Goal: Transaction & Acquisition: Purchase product/service

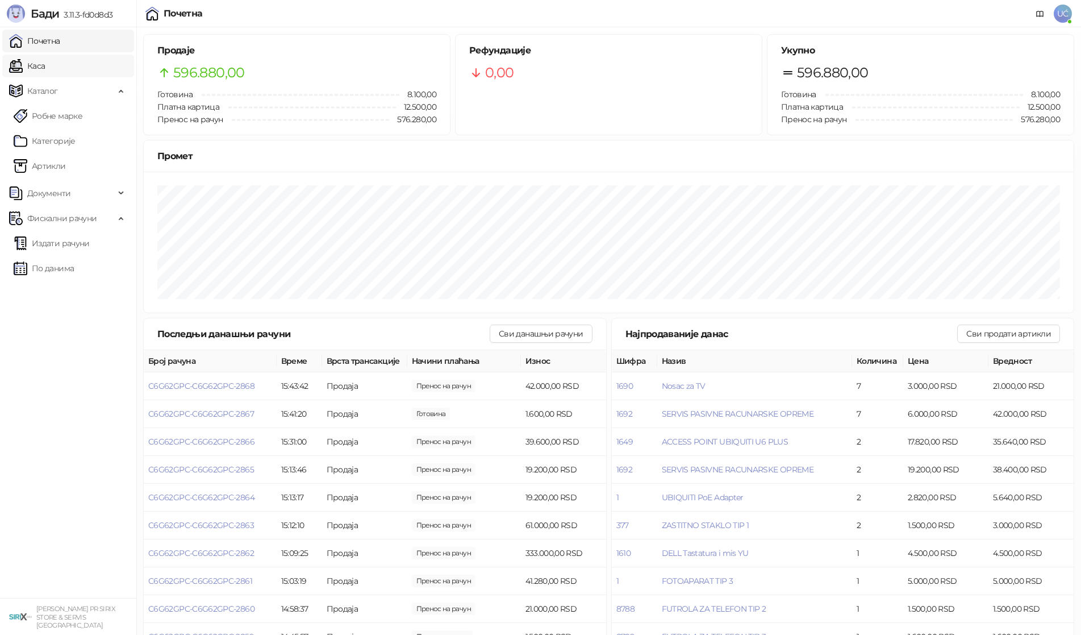
click at [45, 69] on link "Каса" at bounding box center [27, 66] width 36 height 23
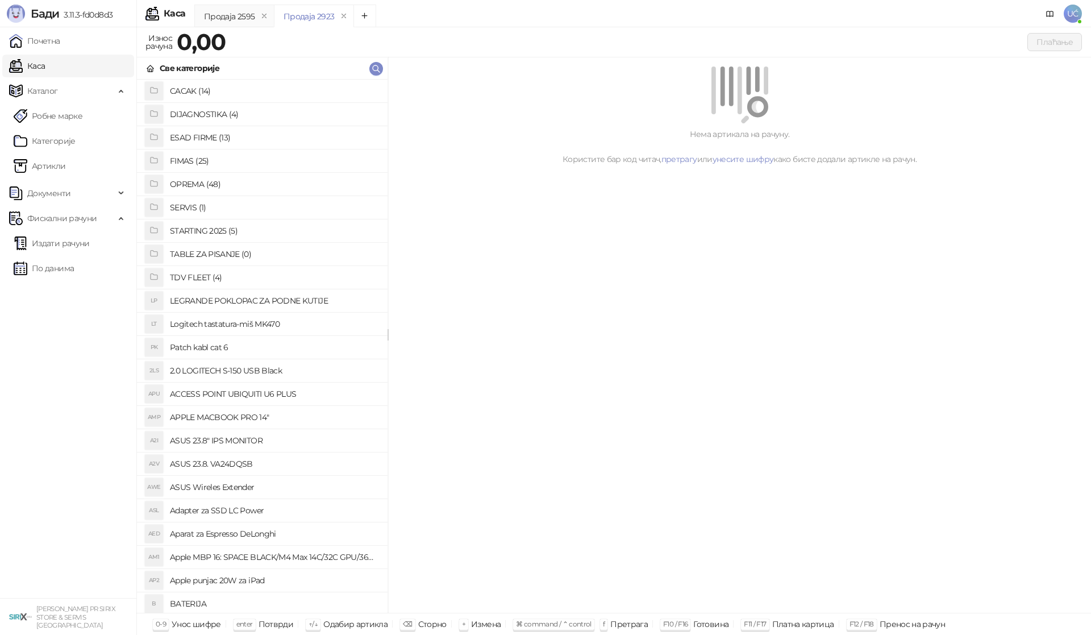
click at [206, 183] on h4 "OPREMA (48)" at bounding box center [274, 184] width 209 height 18
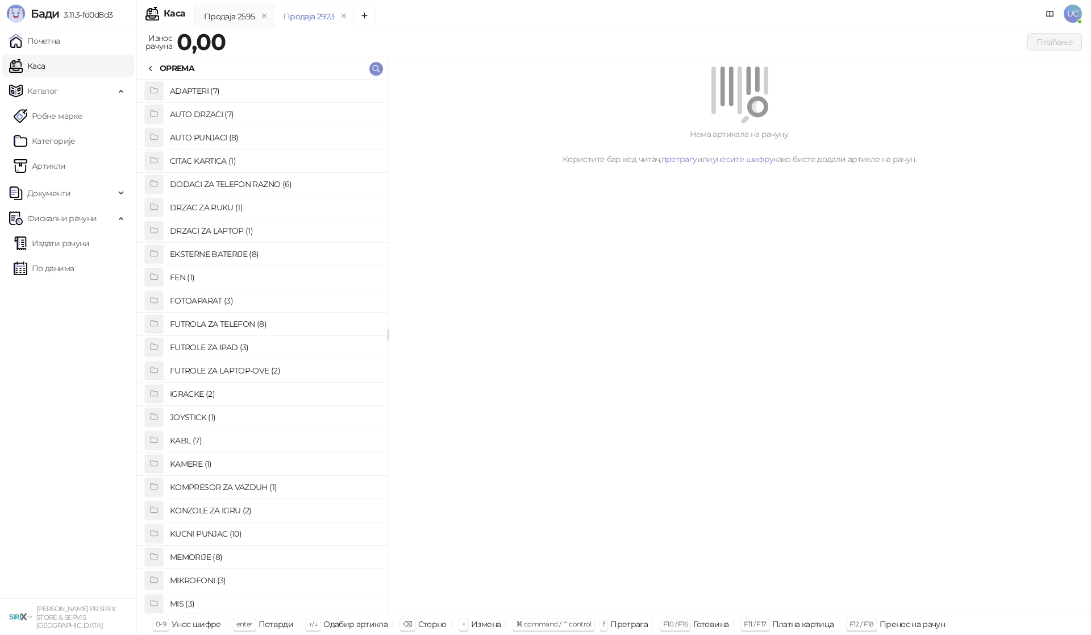
click at [214, 436] on h4 "KABL (7)" at bounding box center [274, 440] width 209 height 18
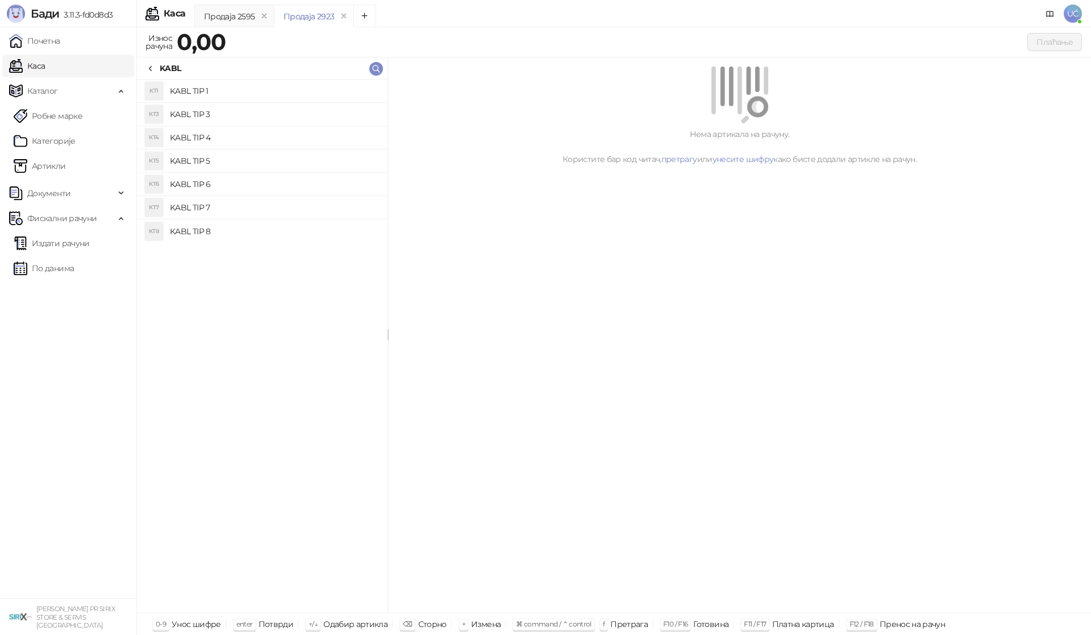
click at [251, 133] on h4 "KABL TIP 4" at bounding box center [274, 137] width 209 height 18
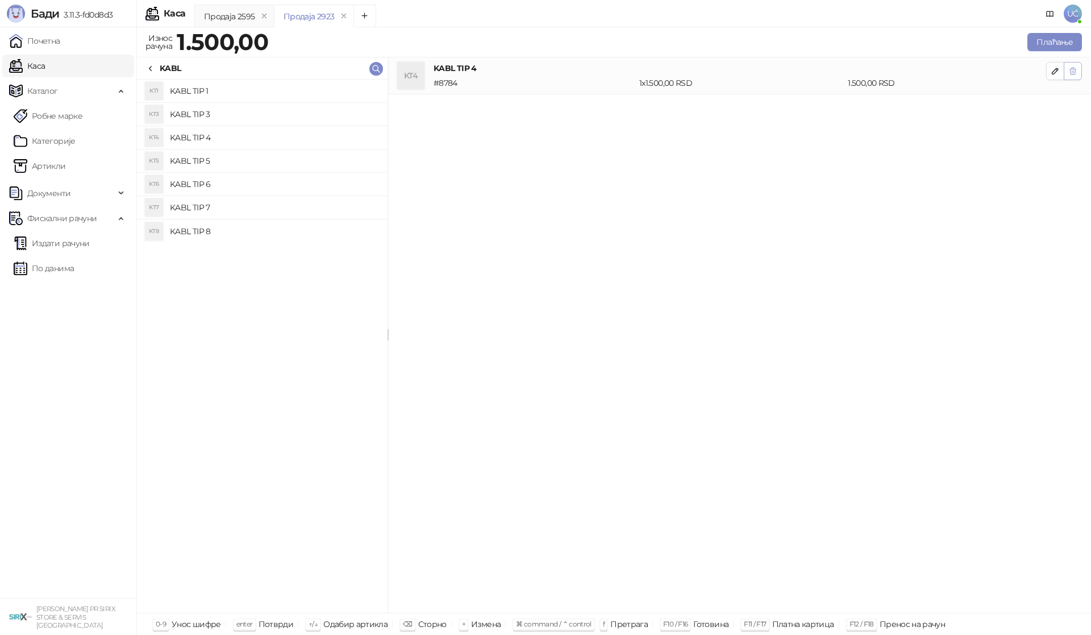
drag, startPoint x: 1072, startPoint y: 69, endPoint x: 1065, endPoint y: 72, distance: 7.4
click at [1065, 72] on button "button" at bounding box center [1073, 71] width 18 height 18
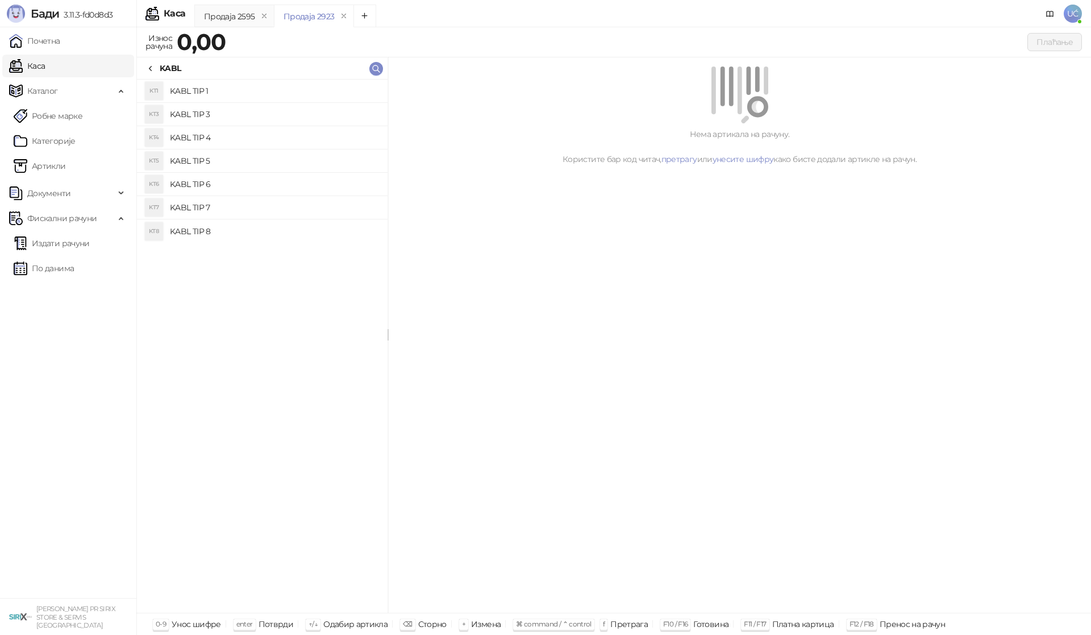
drag, startPoint x: 205, startPoint y: 107, endPoint x: 243, endPoint y: 118, distance: 40.1
click at [205, 107] on h4 "KABL TIP 3" at bounding box center [274, 114] width 209 height 18
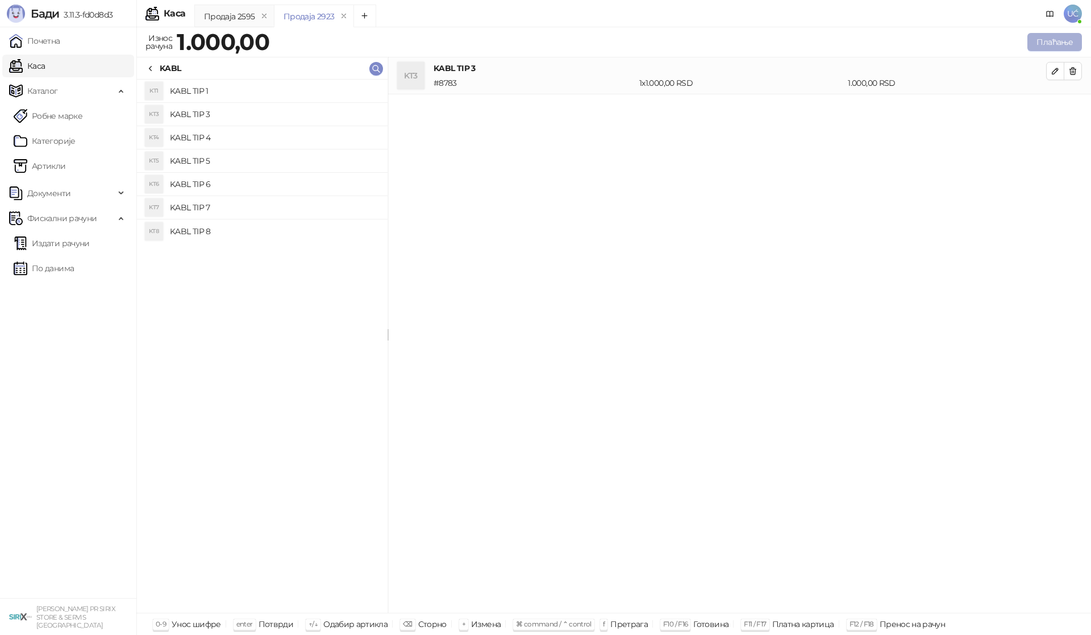
click at [1065, 44] on button "Плаћање" at bounding box center [1054, 42] width 55 height 18
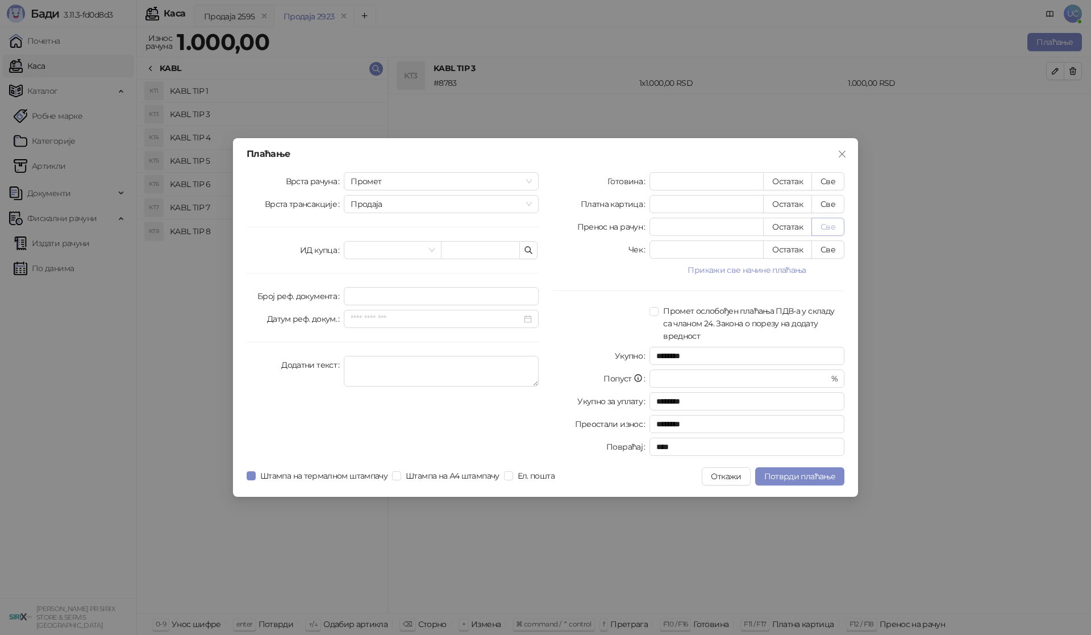
drag, startPoint x: 828, startPoint y: 181, endPoint x: 828, endPoint y: 229, distance: 48.3
click at [828, 182] on button "Све" at bounding box center [827, 181] width 33 height 18
type input "****"
click at [821, 471] on span "Потврди плаћање" at bounding box center [799, 476] width 71 height 10
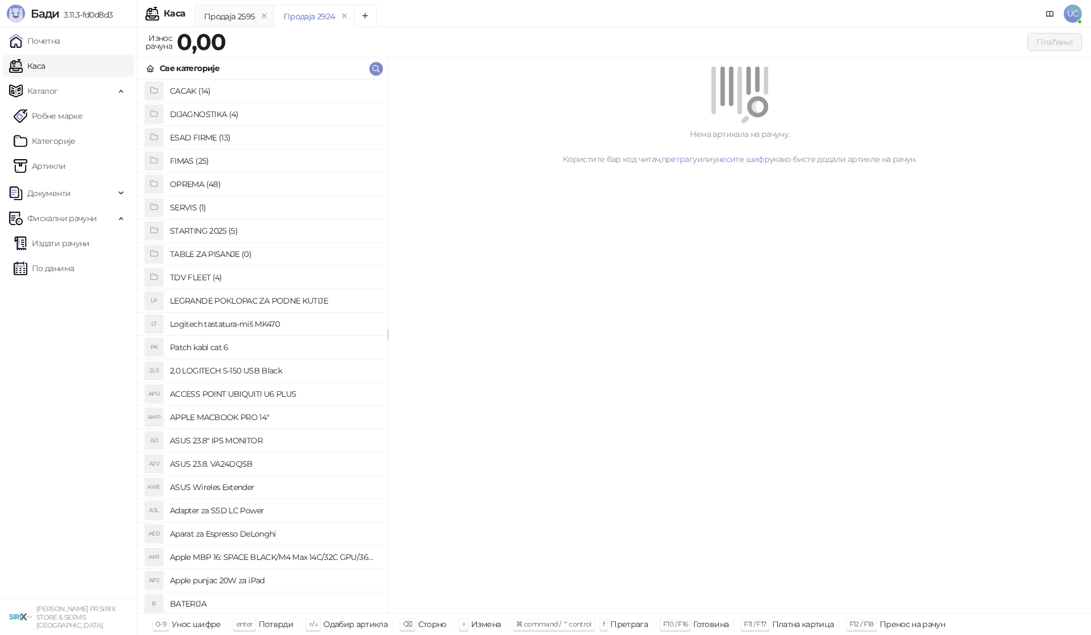
click at [195, 185] on h4 "OPREMA (48)" at bounding box center [274, 184] width 209 height 18
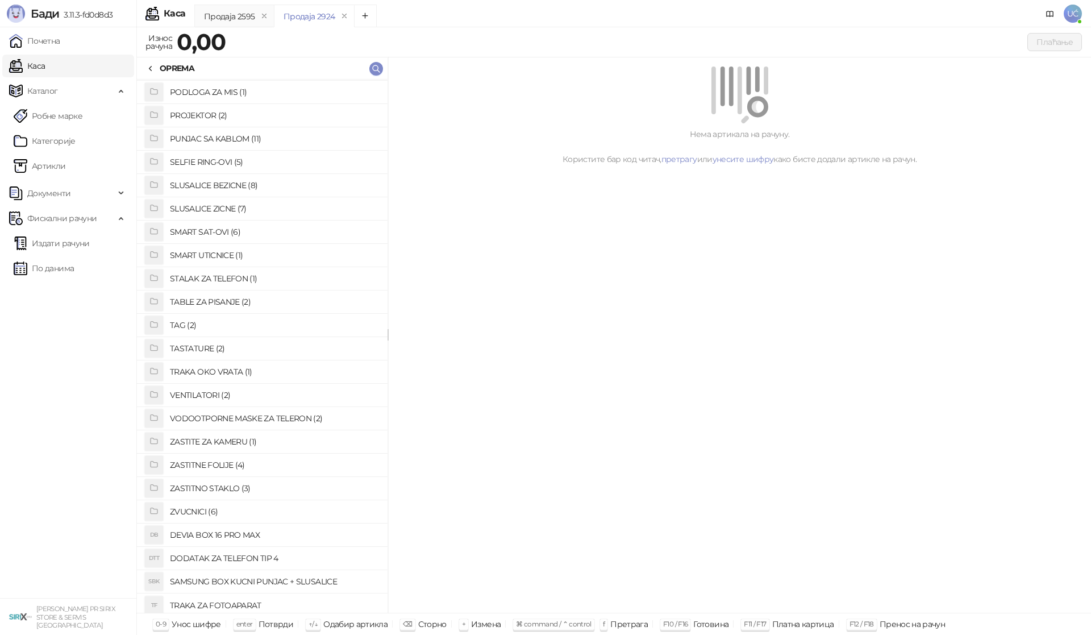
scroll to position [585, 0]
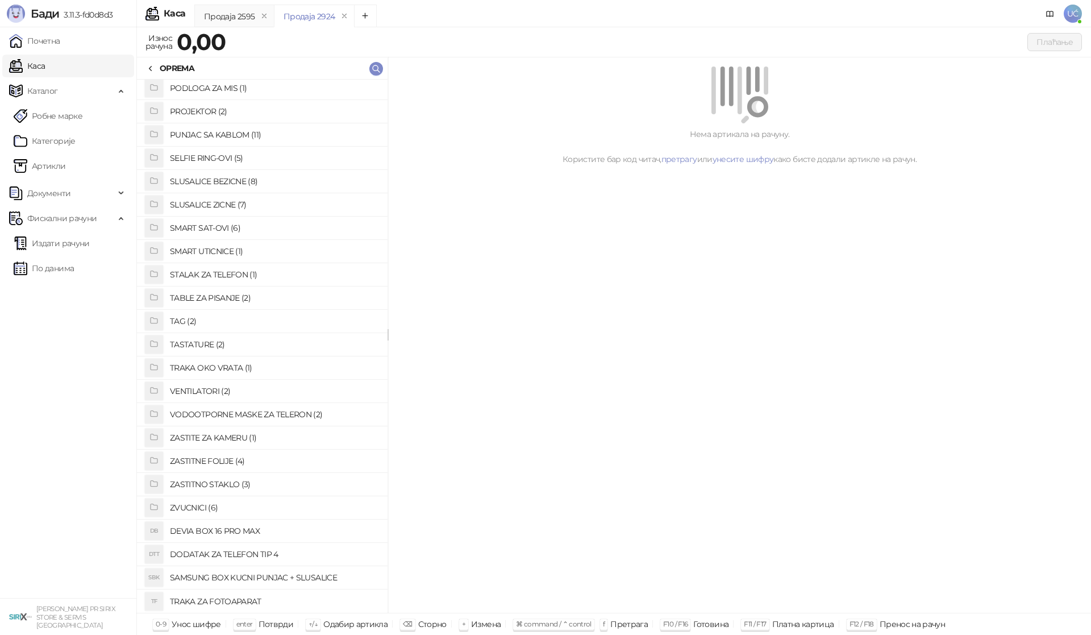
click at [213, 486] on h4 "ZASTITNO STAKLO (3)" at bounding box center [274, 484] width 209 height 18
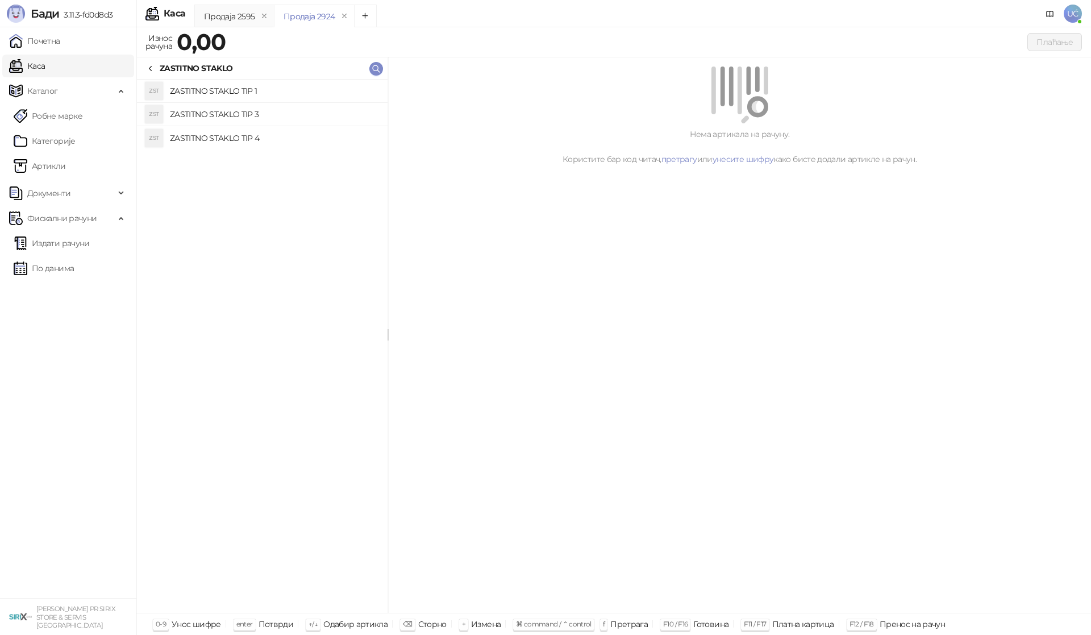
click at [257, 88] on h4 "ZASTITNO STAKLO TIP 1" at bounding box center [274, 91] width 209 height 18
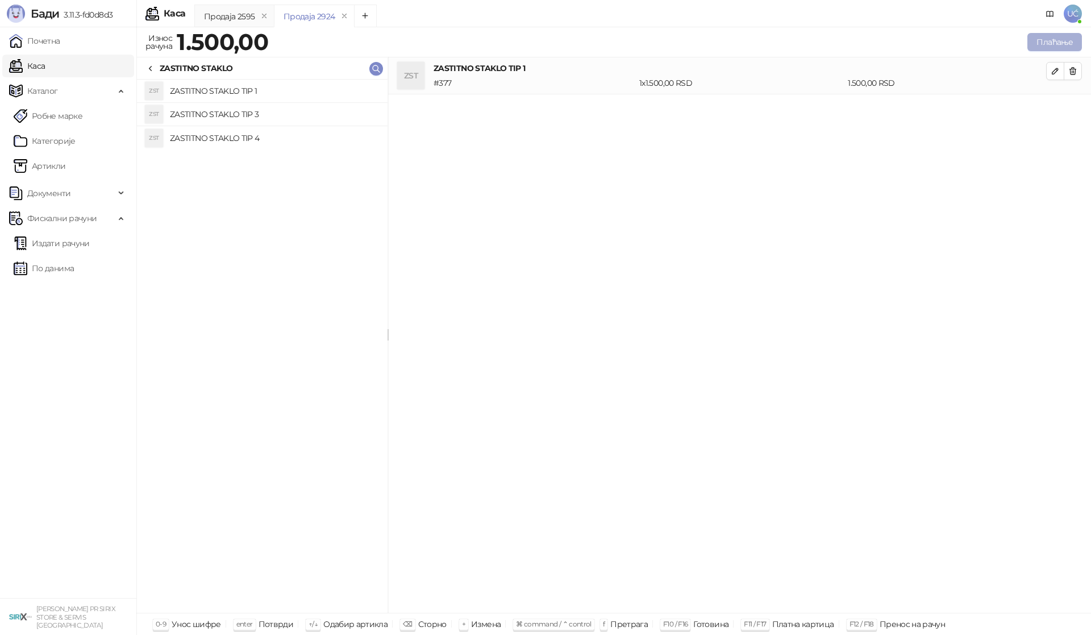
click at [1044, 41] on button "Плаћање" at bounding box center [1054, 42] width 55 height 18
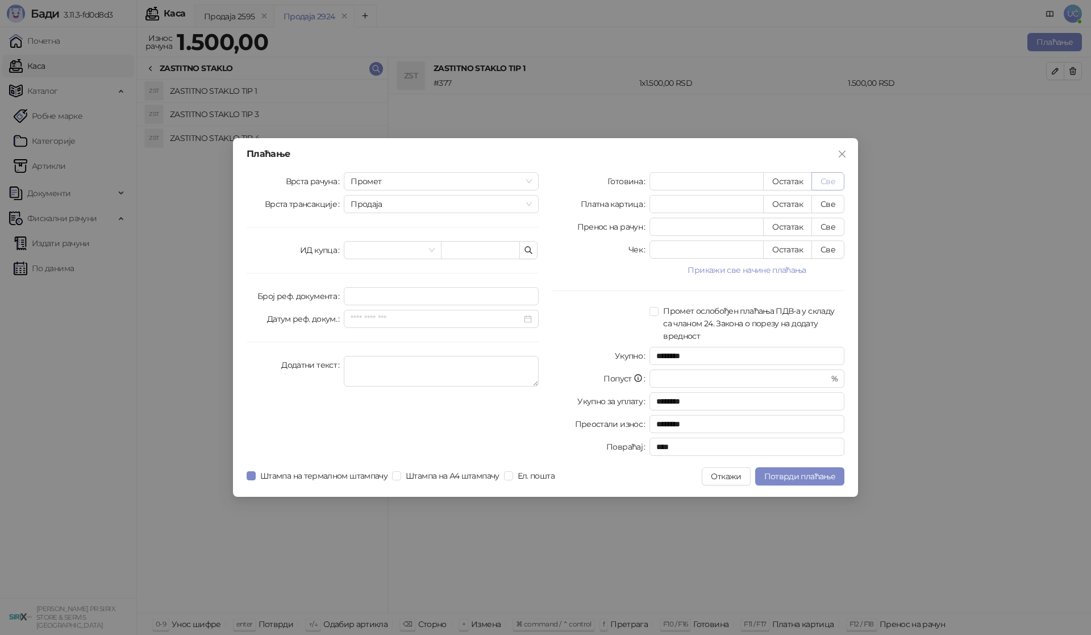
click at [824, 183] on button "Све" at bounding box center [827, 181] width 33 height 18
type input "****"
click at [787, 474] on span "Потврди плаћање" at bounding box center [799, 476] width 71 height 10
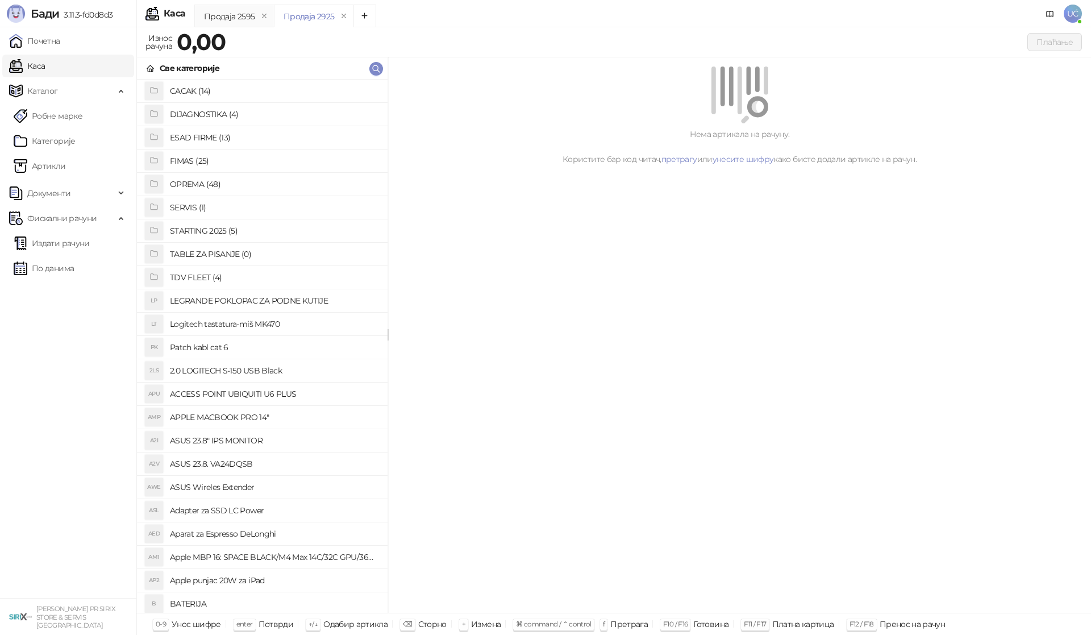
click at [202, 181] on h4 "OPREMA (48)" at bounding box center [274, 184] width 209 height 18
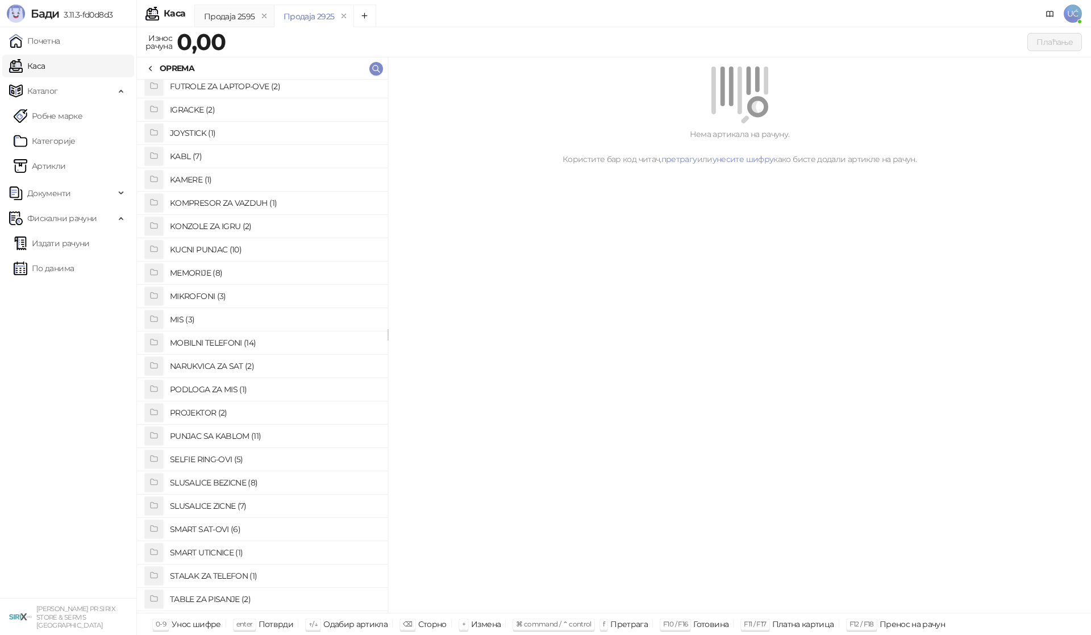
scroll to position [341, 0]
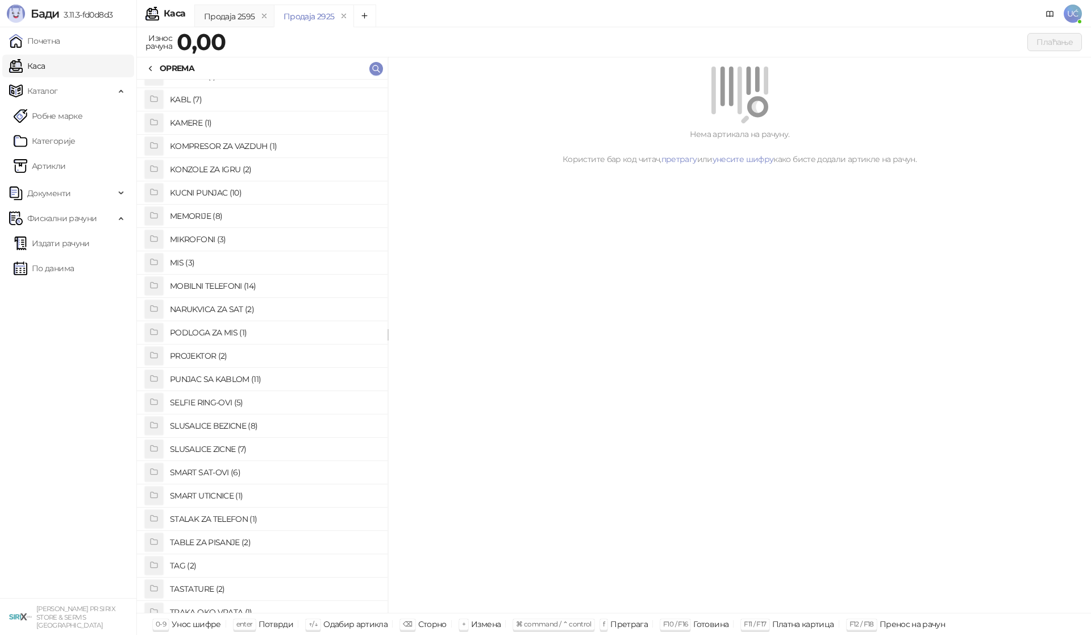
click at [252, 375] on h4 "PUNJAC SA KABLOM (11)" at bounding box center [274, 379] width 209 height 18
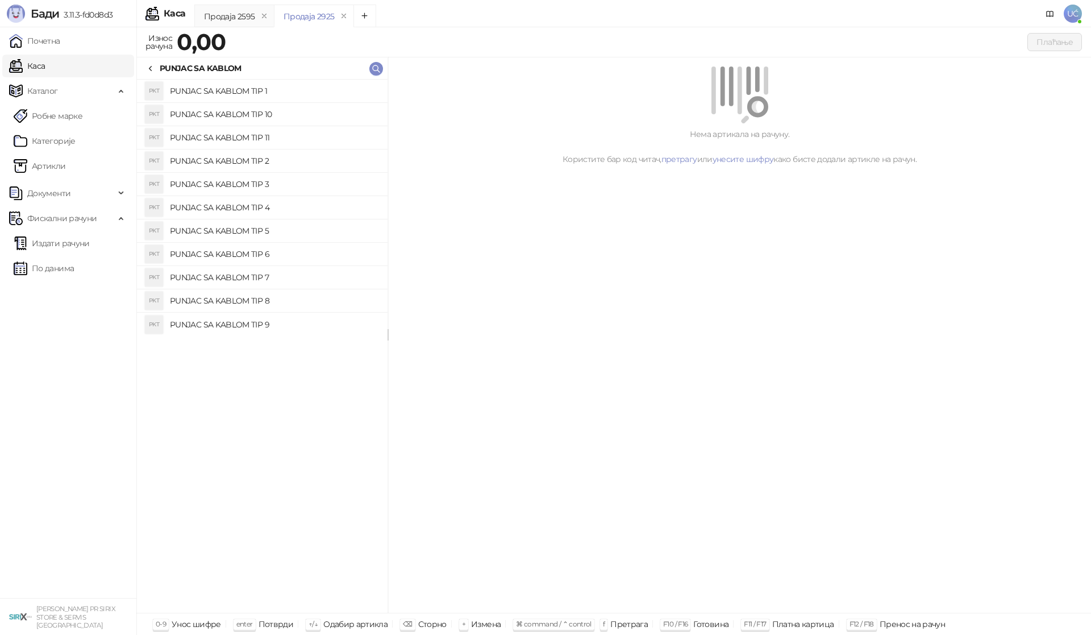
click at [269, 208] on h4 "PUNJAC SA KABLOM TIP 4" at bounding box center [274, 207] width 209 height 18
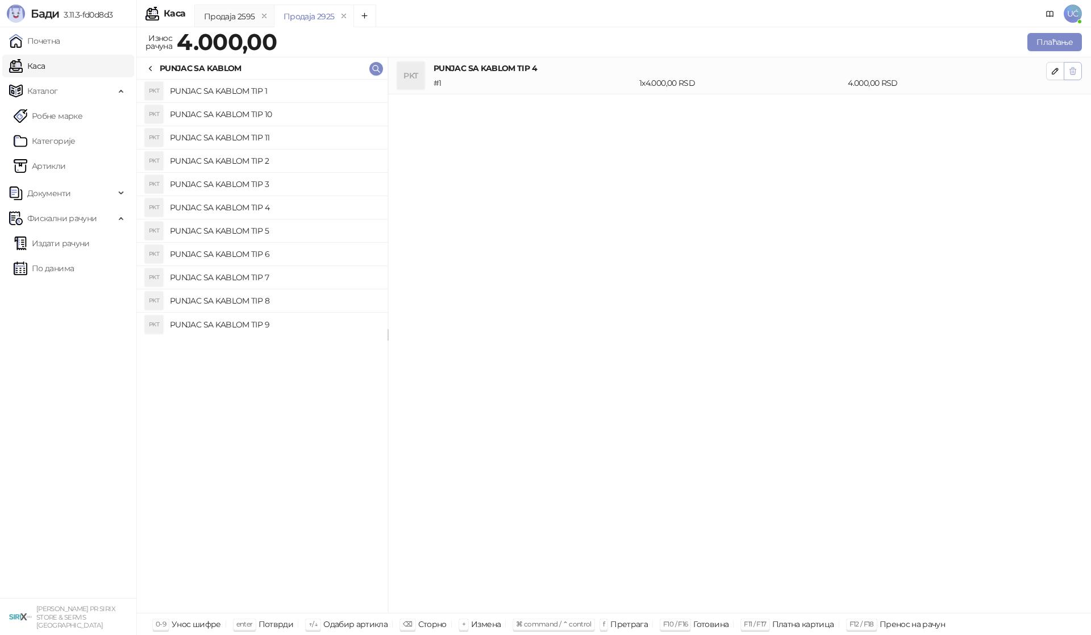
click at [1076, 73] on icon "button" at bounding box center [1072, 70] width 9 height 9
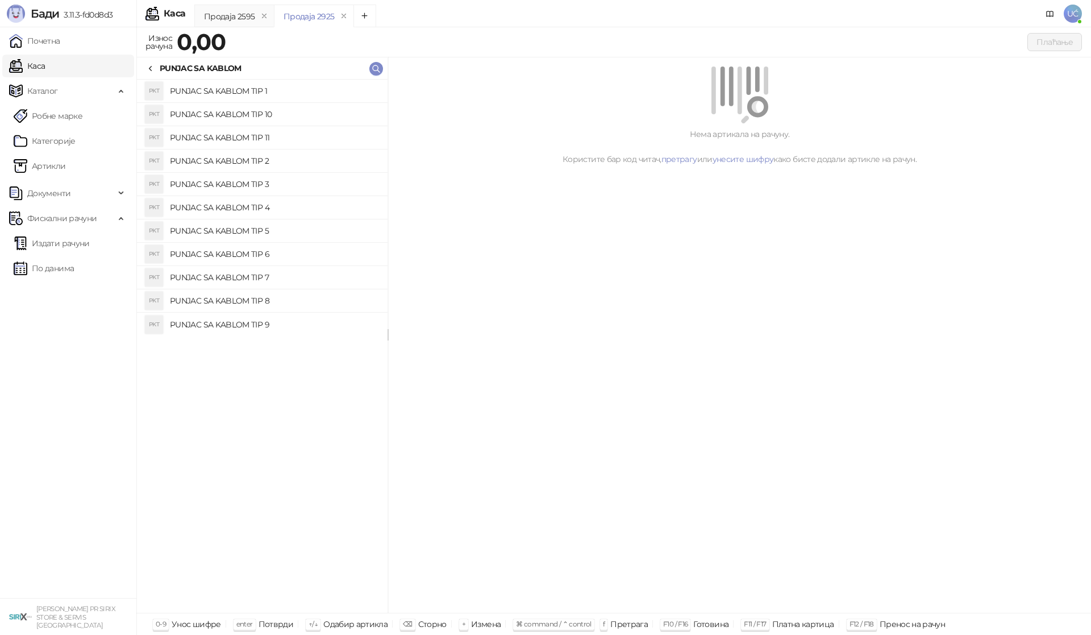
drag, startPoint x: 293, startPoint y: 257, endPoint x: 353, endPoint y: 269, distance: 60.7
click at [294, 257] on h4 "PUNJAC SA KABLOM TIP 6" at bounding box center [274, 254] width 209 height 18
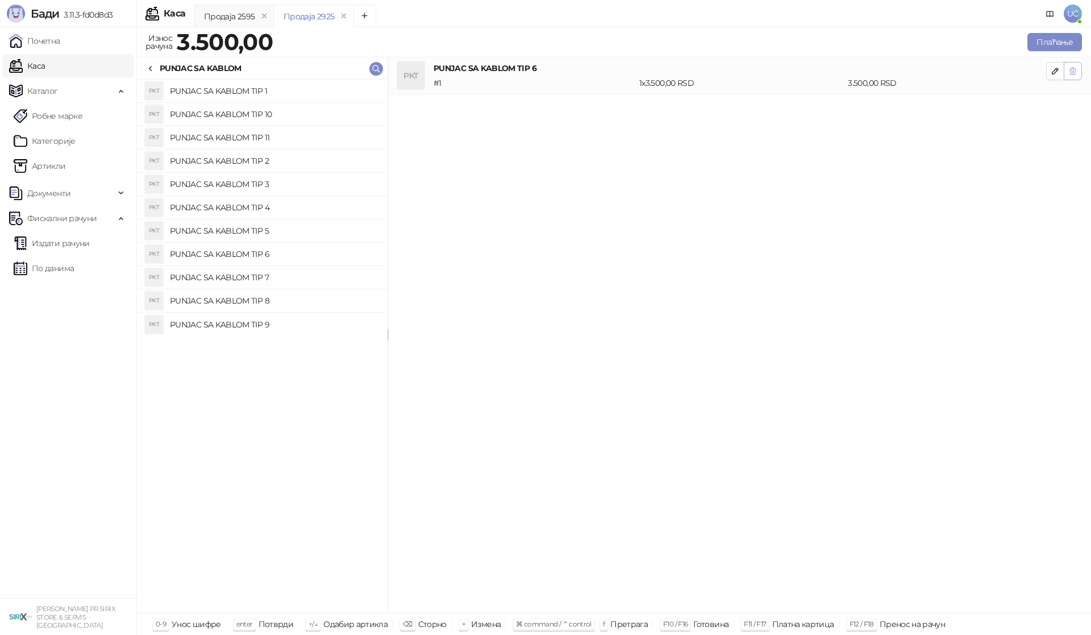
click at [1069, 74] on icon "button" at bounding box center [1072, 70] width 9 height 9
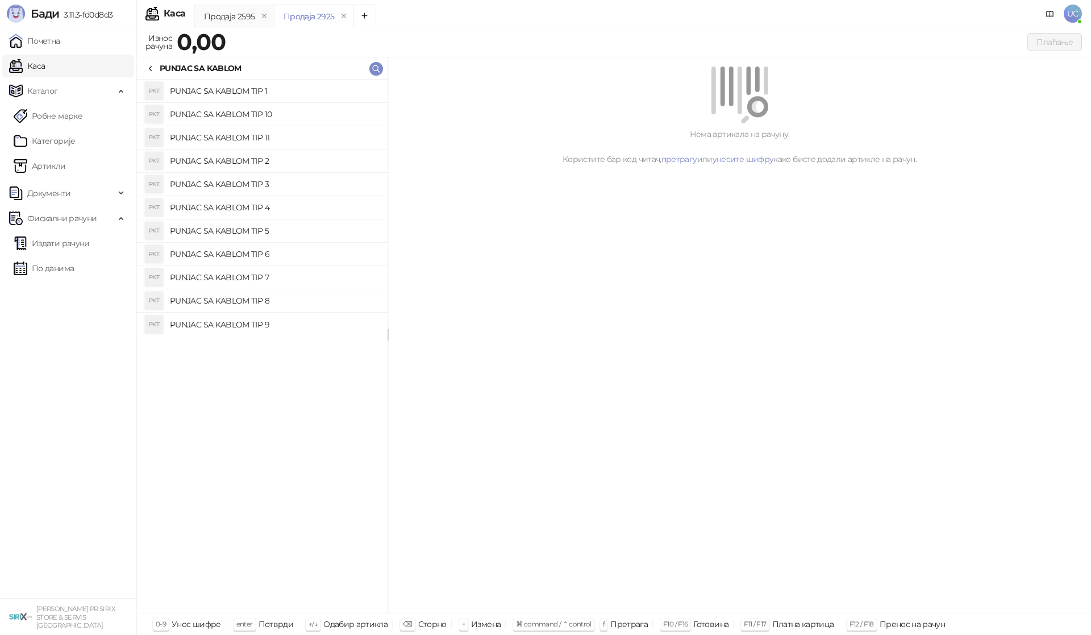
click at [261, 323] on h4 "PUNJAC SA KABLOM TIP 9" at bounding box center [274, 324] width 209 height 18
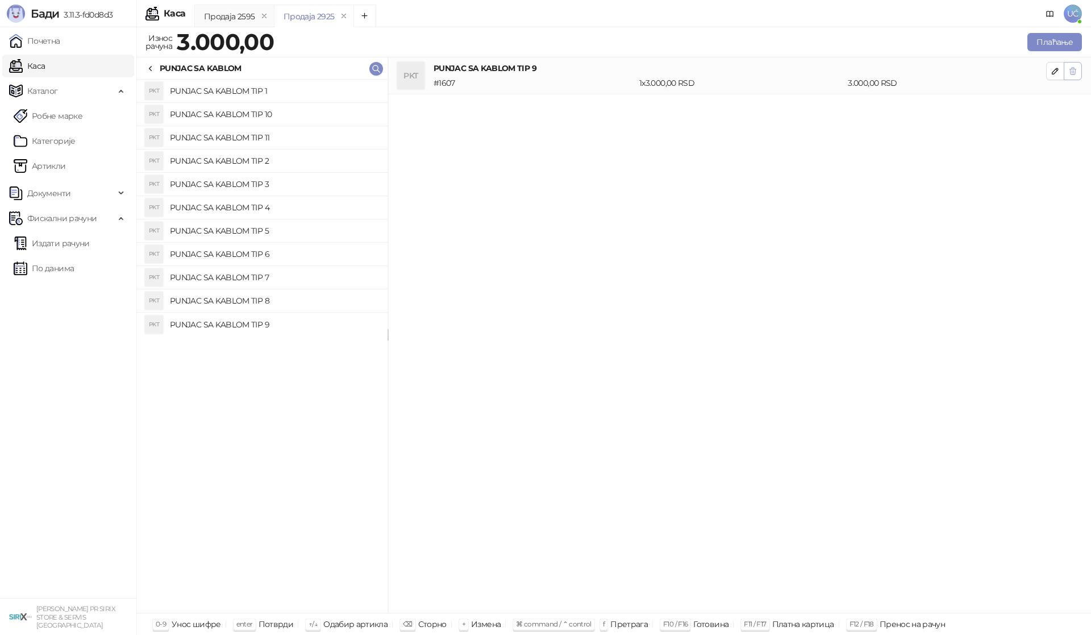
drag, startPoint x: 1070, startPoint y: 71, endPoint x: 1064, endPoint y: 72, distance: 6.9
click at [1064, 72] on button "button" at bounding box center [1073, 71] width 18 height 18
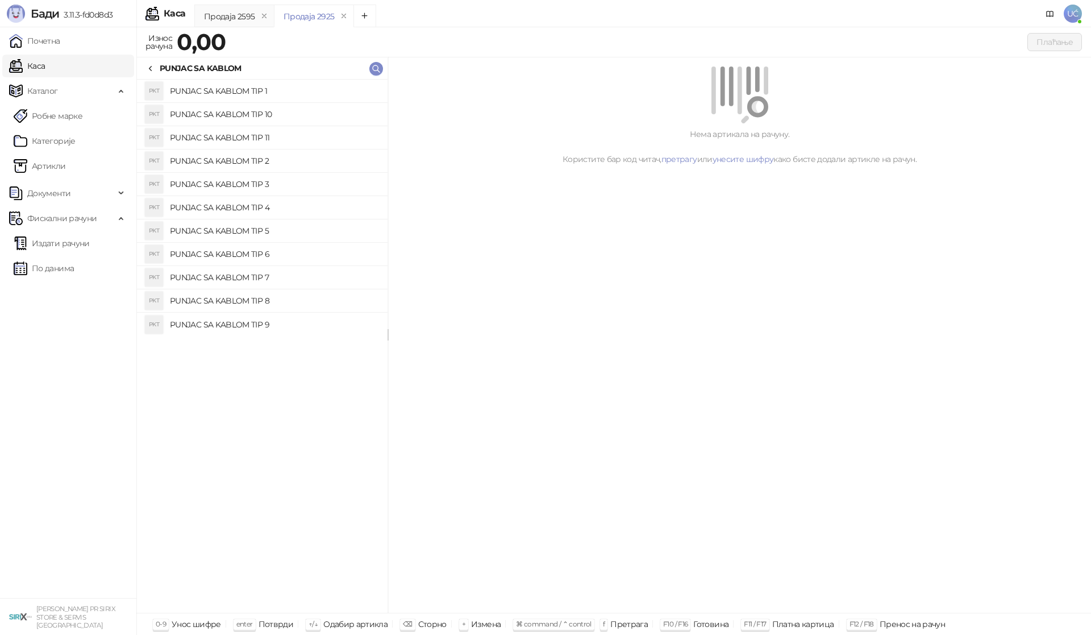
click at [282, 111] on h4 "PUNJAC SA KABLOM TIP 10" at bounding box center [274, 114] width 209 height 18
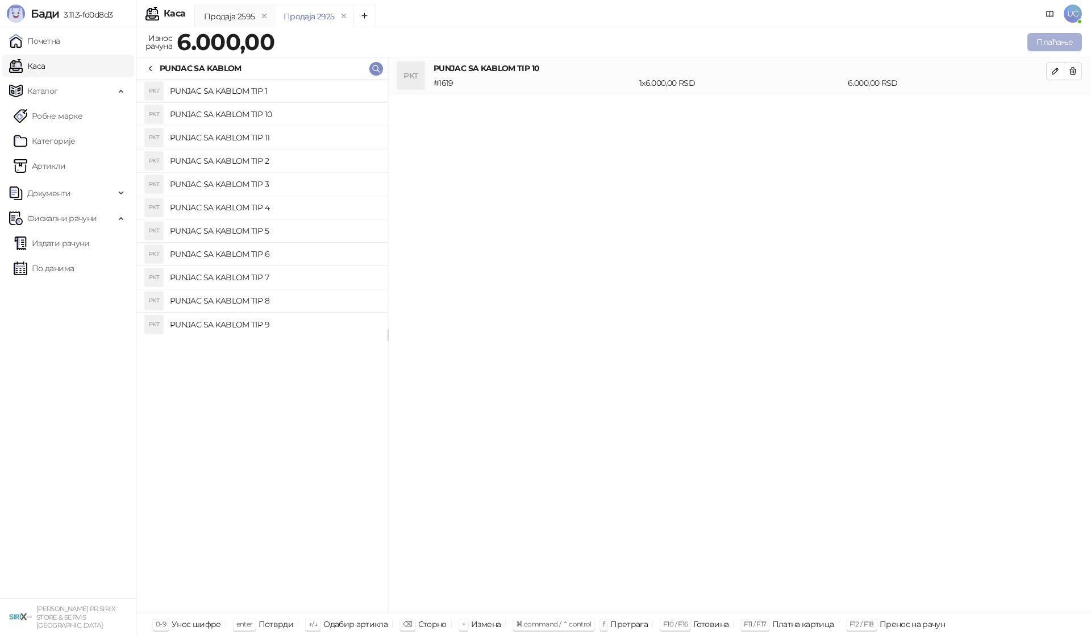
click at [1060, 44] on button "Плаћање" at bounding box center [1054, 42] width 55 height 18
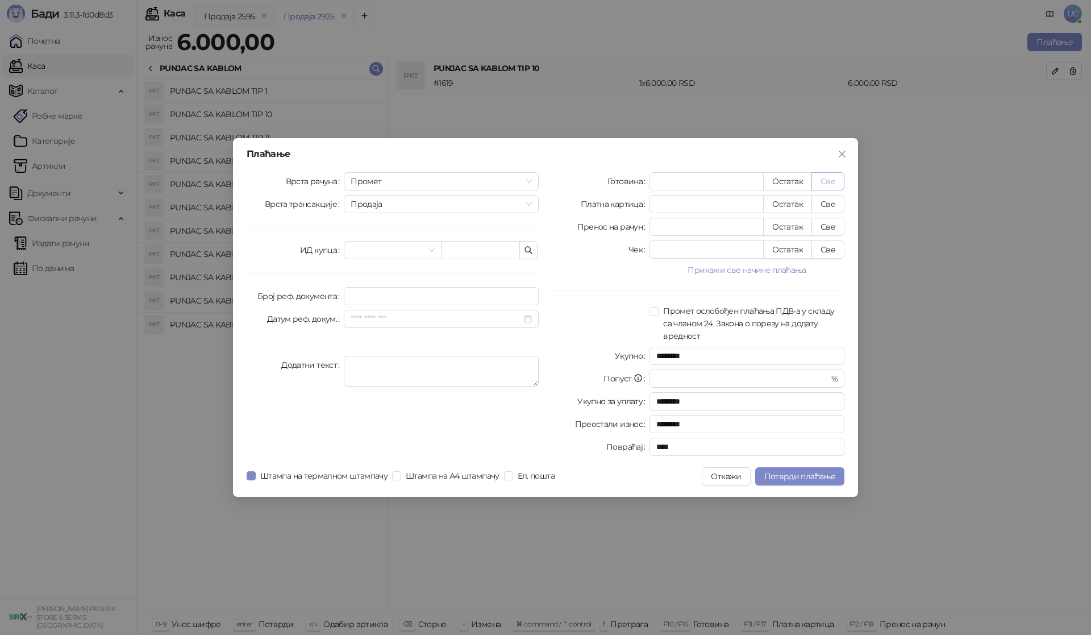
click at [822, 182] on button "Све" at bounding box center [827, 181] width 33 height 18
type input "****"
click at [812, 485] on div "Плаћање Врста рачуна Промет Врста трансакције Продаја ИД купца Број реф. докуме…" at bounding box center [545, 317] width 625 height 359
click at [812, 477] on span "Потврди плаћање" at bounding box center [799, 476] width 71 height 10
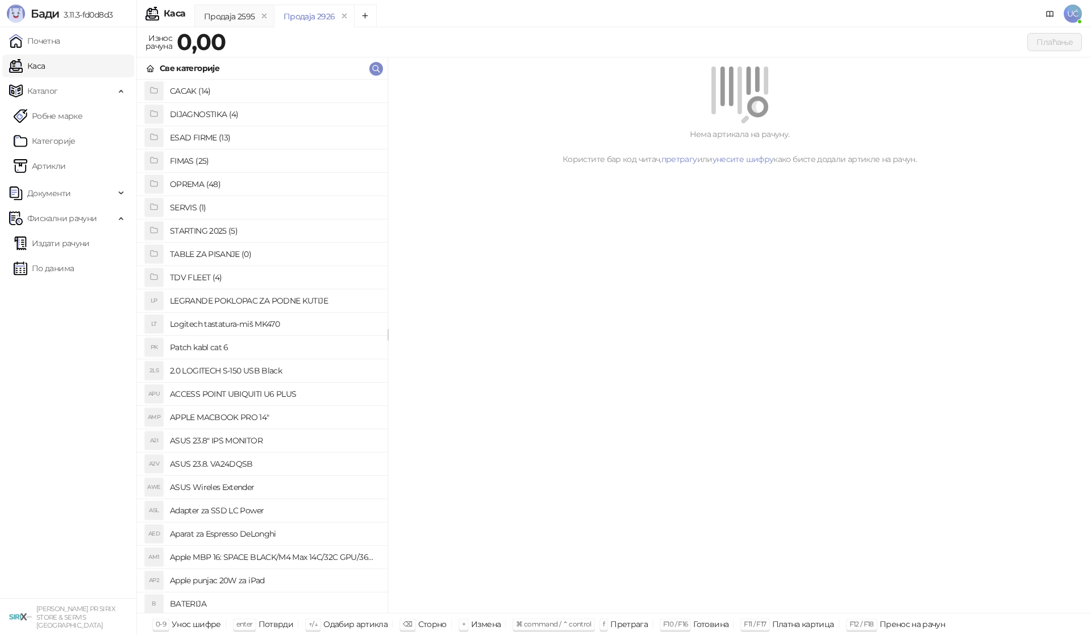
click at [228, 181] on h4 "OPREMA (48)" at bounding box center [274, 184] width 209 height 18
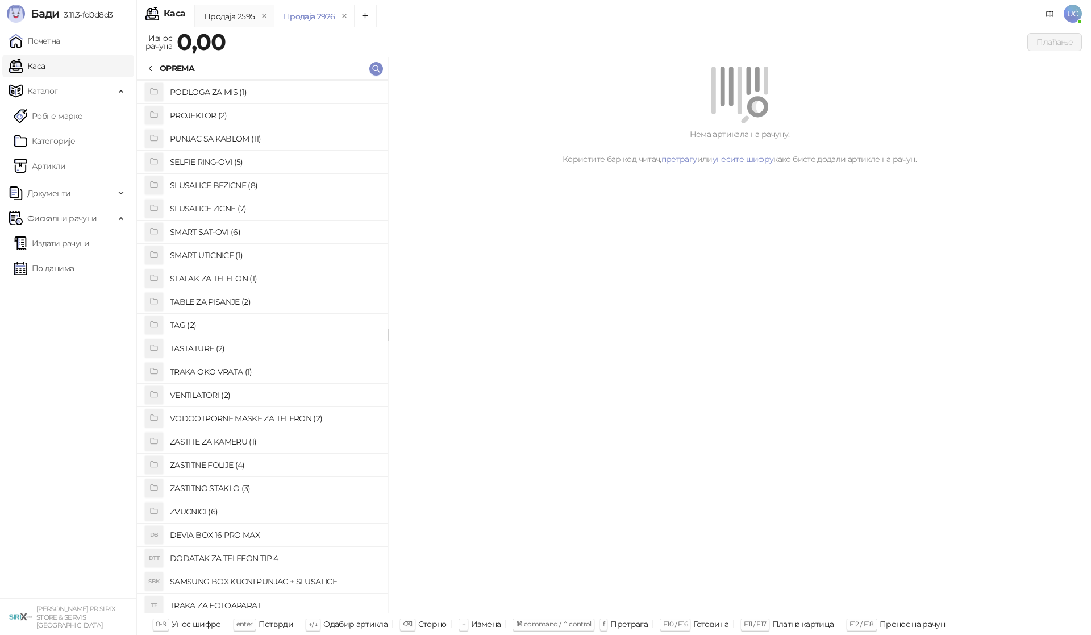
scroll to position [585, 0]
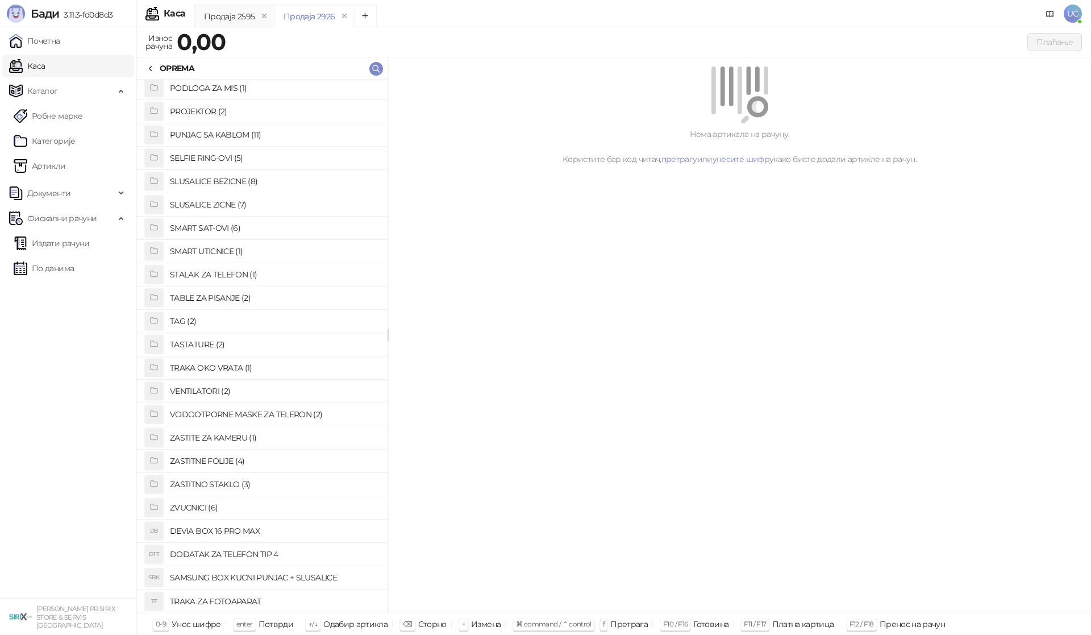
click at [235, 484] on h4 "ZASTITNO STAKLO (3)" at bounding box center [274, 484] width 209 height 18
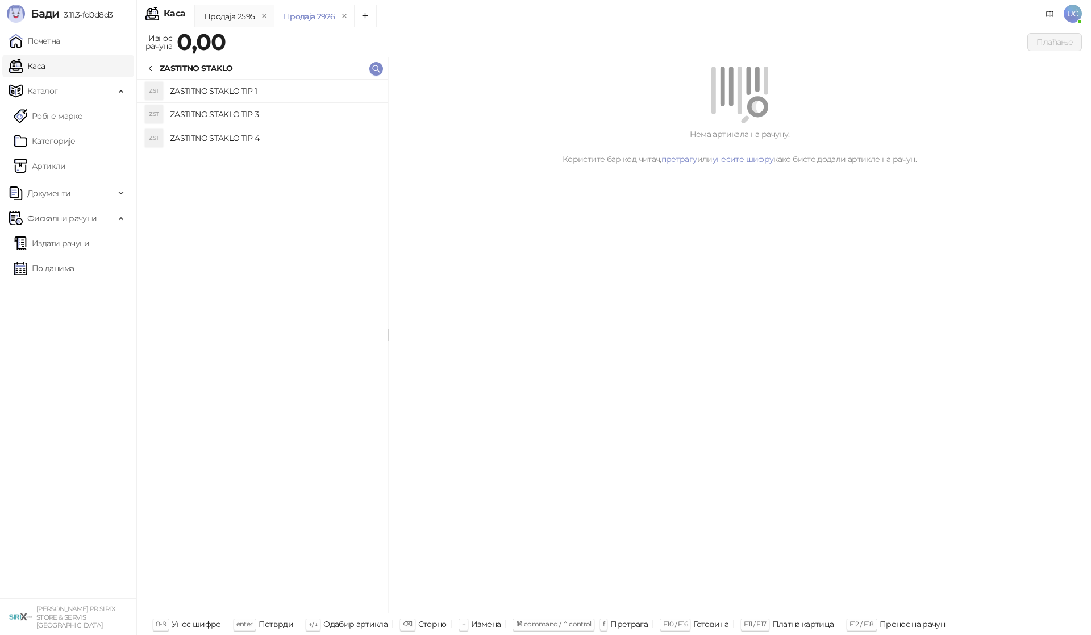
click at [269, 90] on h4 "ZASTITNO STAKLO TIP 1" at bounding box center [274, 91] width 209 height 18
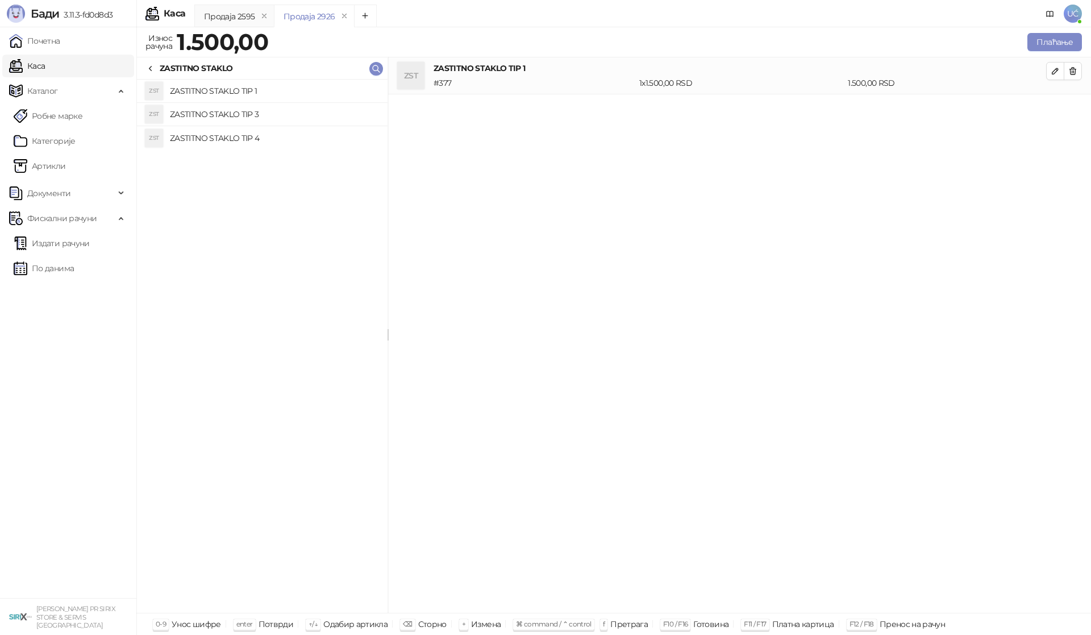
click at [151, 64] on icon at bounding box center [150, 68] width 9 height 9
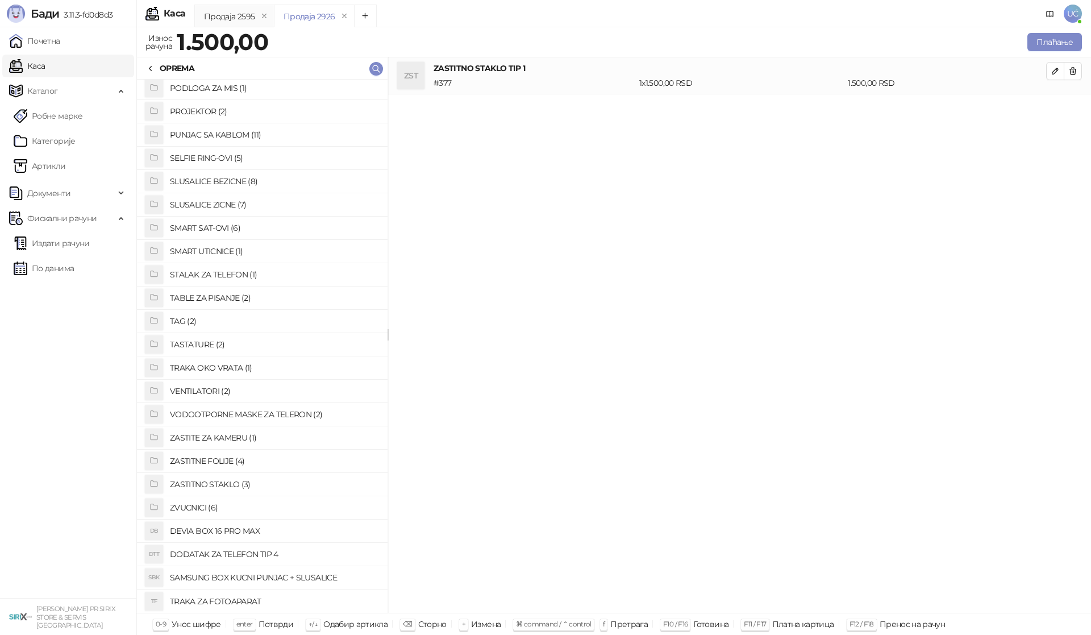
click at [217, 202] on h4 "SLUSALICE ZICNE (7)" at bounding box center [274, 204] width 209 height 18
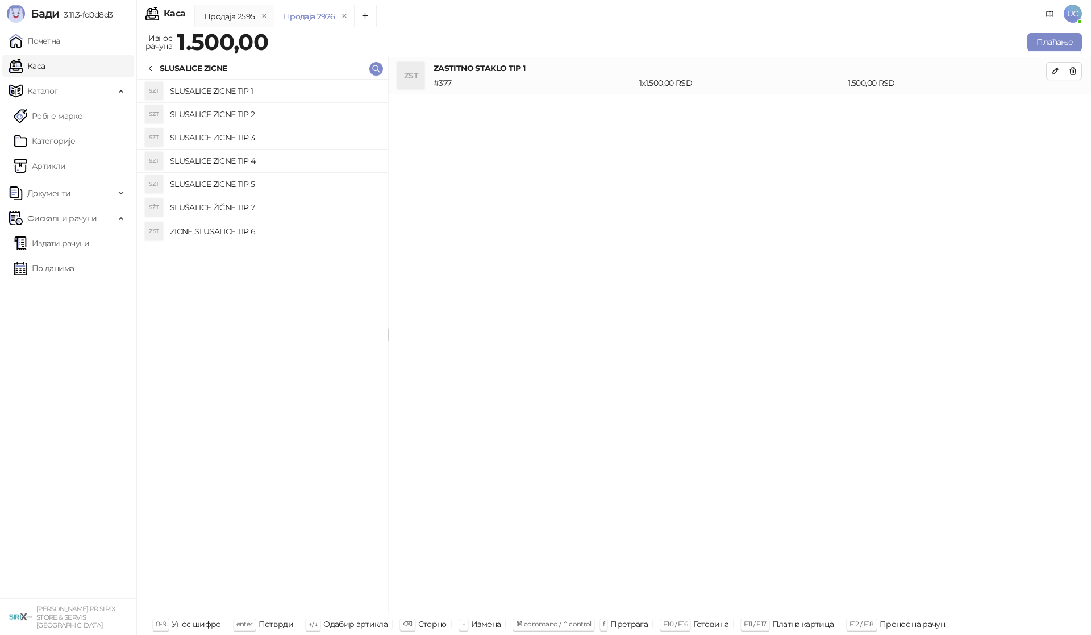
click at [253, 115] on h4 "SLUSALICE ZICNE TIP 2" at bounding box center [274, 114] width 209 height 18
click at [1072, 107] on icon "button" at bounding box center [1072, 107] width 9 height 9
click at [274, 161] on h4 "SLUSALICE ZICNE TIP 4" at bounding box center [274, 161] width 209 height 18
drag, startPoint x: 1073, startPoint y: 111, endPoint x: 753, endPoint y: 159, distance: 323.5
click at [1072, 111] on icon "button" at bounding box center [1072, 107] width 9 height 9
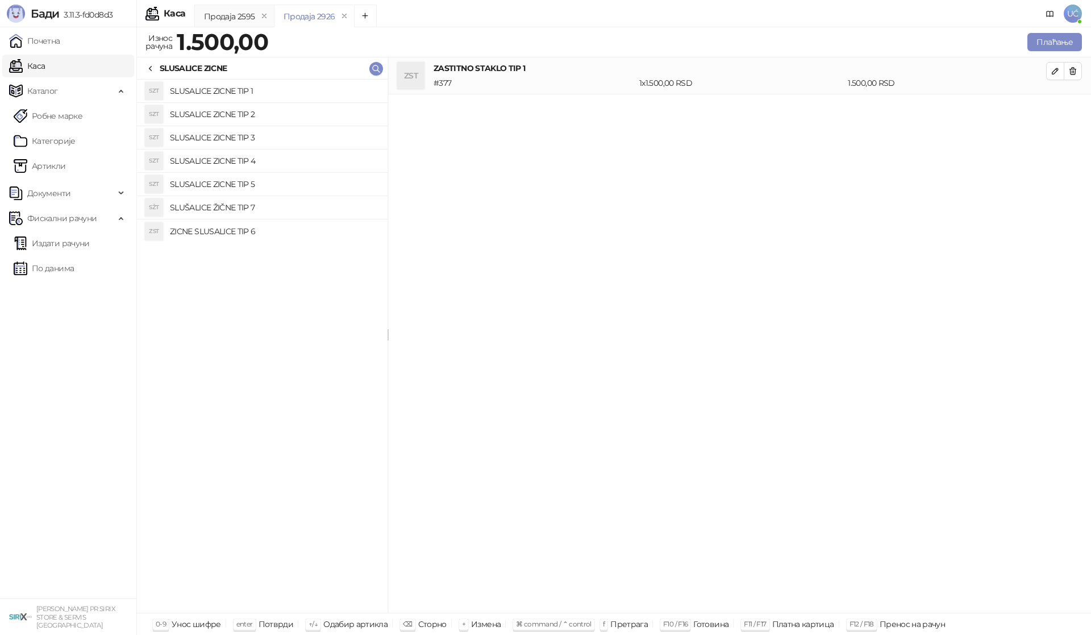
click at [294, 190] on h4 "SLUSALICE ZICNE TIP 5" at bounding box center [274, 184] width 209 height 18
click at [1048, 48] on button "Плаћање" at bounding box center [1054, 42] width 55 height 18
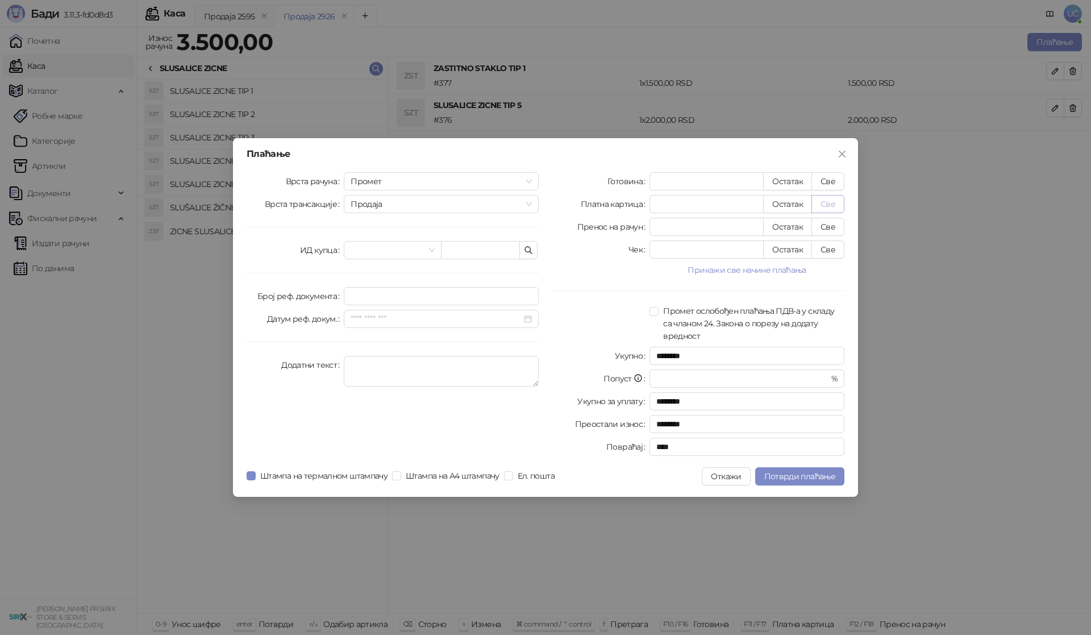
drag, startPoint x: 828, startPoint y: 200, endPoint x: 835, endPoint y: 383, distance: 183.1
click at [828, 201] on button "Све" at bounding box center [827, 204] width 33 height 18
type input "****"
drag, startPoint x: 826, startPoint y: 476, endPoint x: 906, endPoint y: 314, distance: 181.4
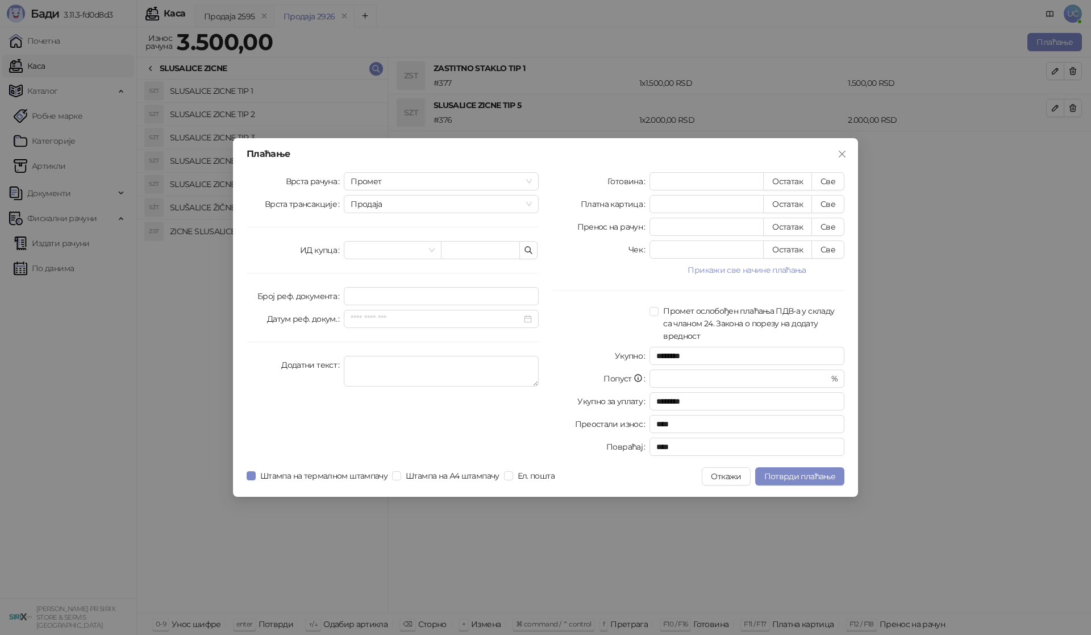
click at [827, 473] on span "Потврди плаћање" at bounding box center [799, 476] width 71 height 10
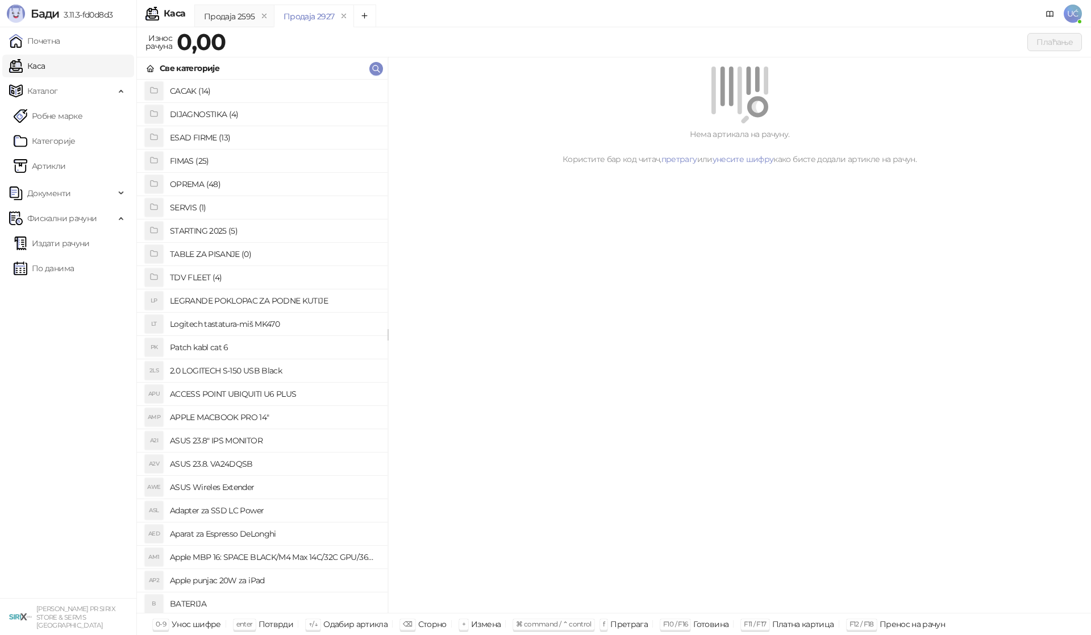
click at [193, 185] on h4 "OPREMA (48)" at bounding box center [274, 184] width 209 height 18
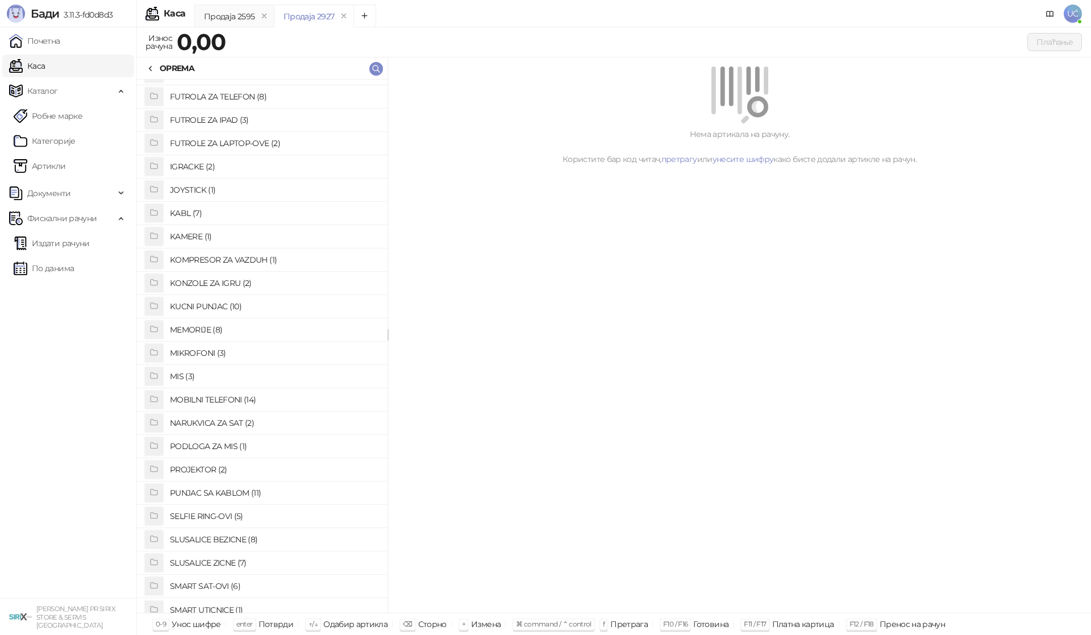
scroll to position [114, 0]
click at [248, 212] on h4 "FUTROLA ZA TELEFON (8)" at bounding box center [274, 210] width 209 height 18
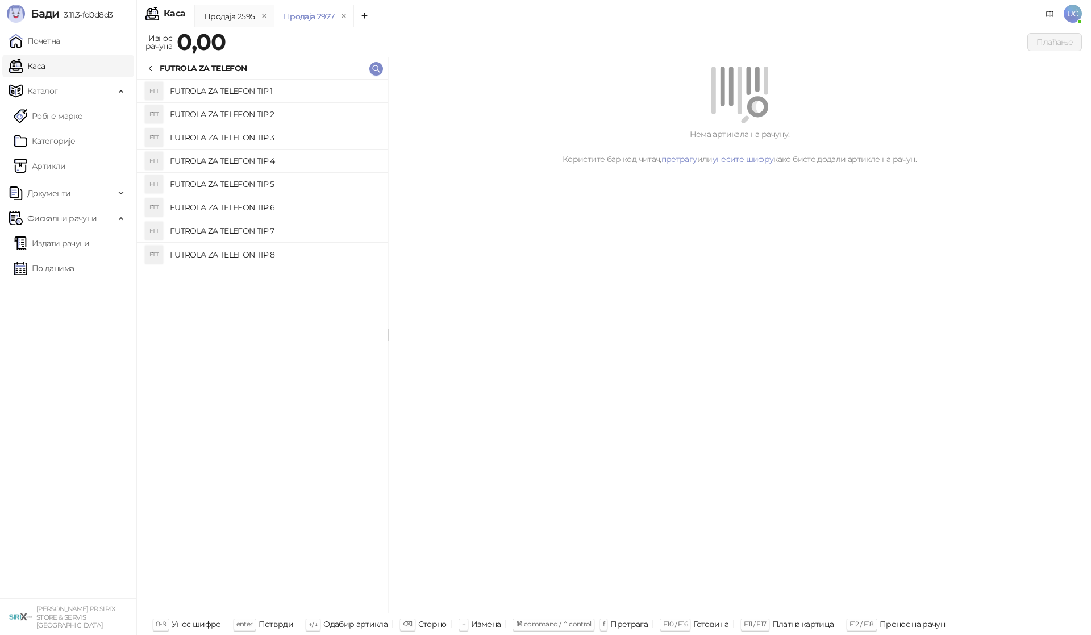
click at [305, 112] on h4 "FUTROLA ZA TELEFON TIP 2" at bounding box center [274, 114] width 209 height 18
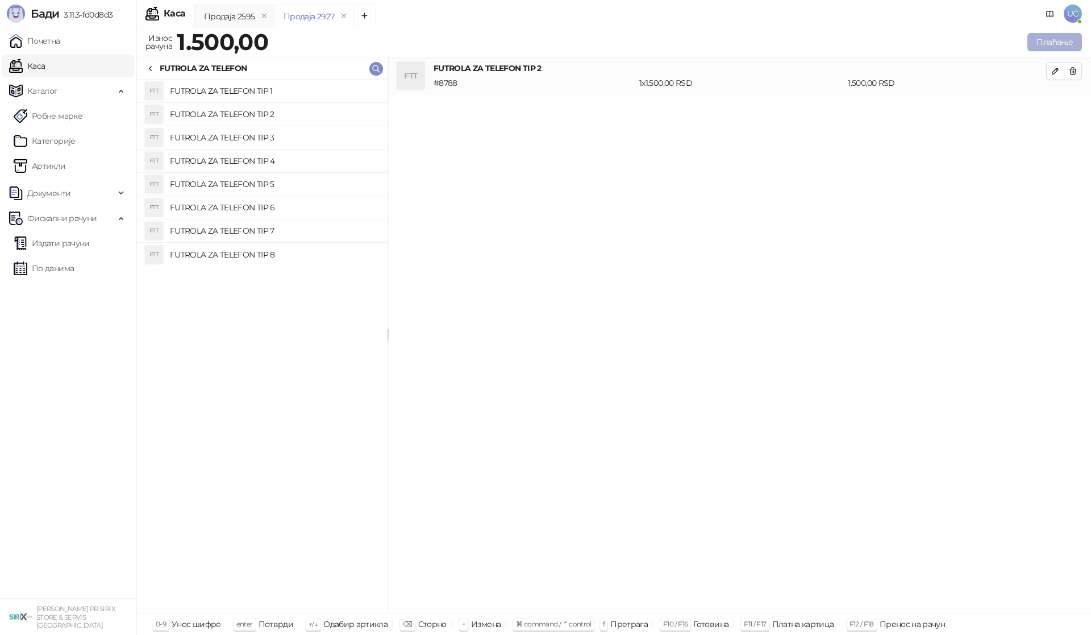
click at [1055, 39] on button "Плаћање" at bounding box center [1054, 42] width 55 height 18
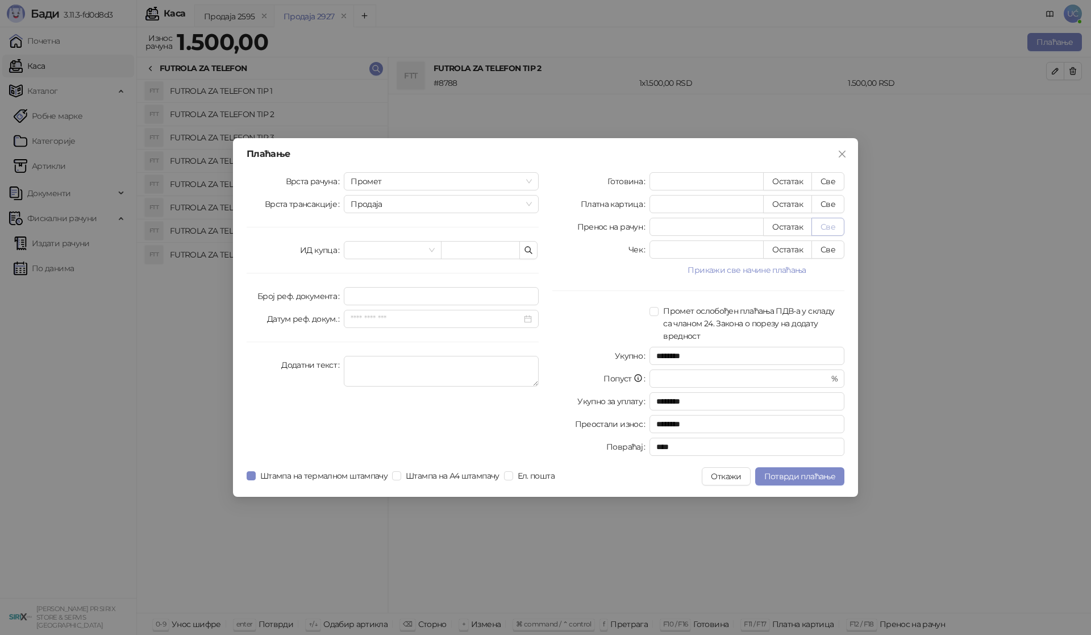
drag, startPoint x: 825, startPoint y: 201, endPoint x: 822, endPoint y: 230, distance: 29.7
click at [826, 202] on button "Све" at bounding box center [827, 204] width 33 height 18
type input "****"
click at [799, 476] on span "Потврди плаћање" at bounding box center [799, 476] width 71 height 10
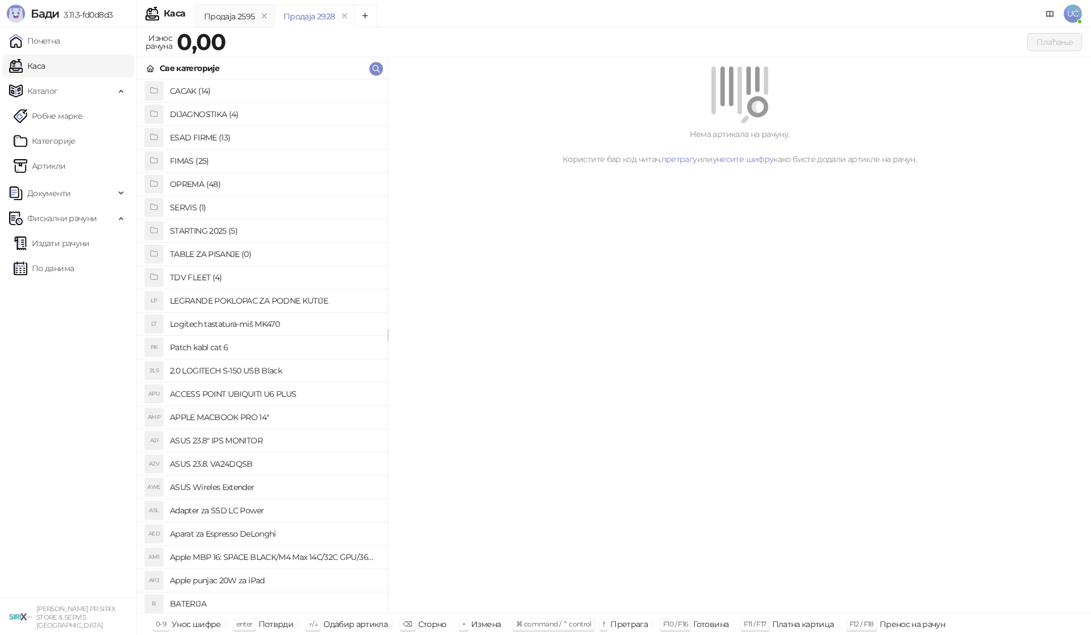
click at [45, 65] on link "Каса" at bounding box center [27, 66] width 36 height 23
click at [57, 41] on link "Почетна" at bounding box center [34, 41] width 51 height 23
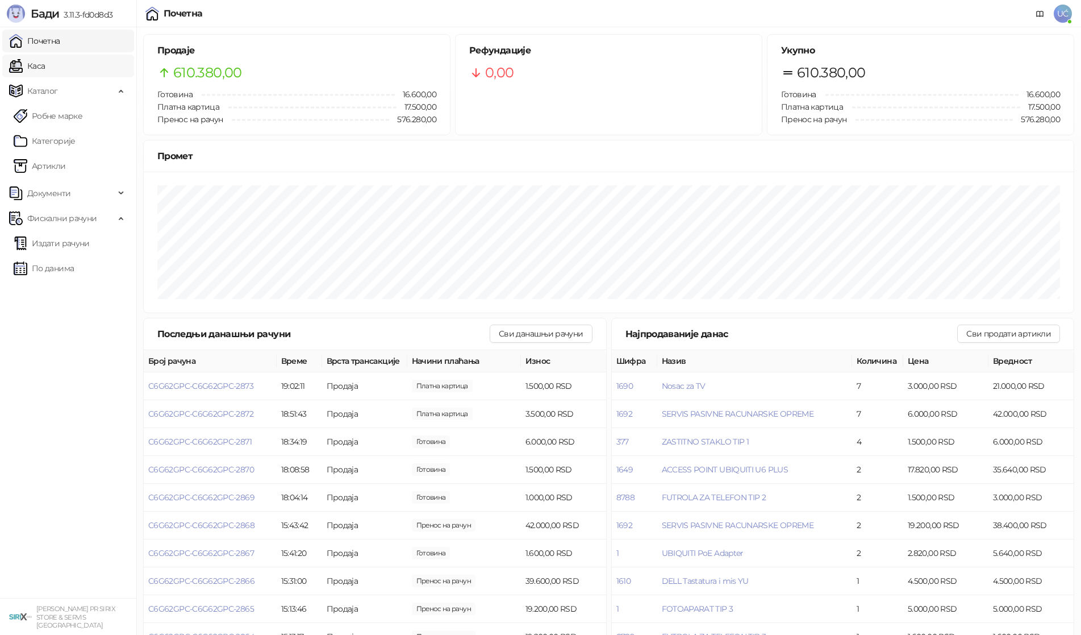
click at [45, 66] on link "Каса" at bounding box center [27, 66] width 36 height 23
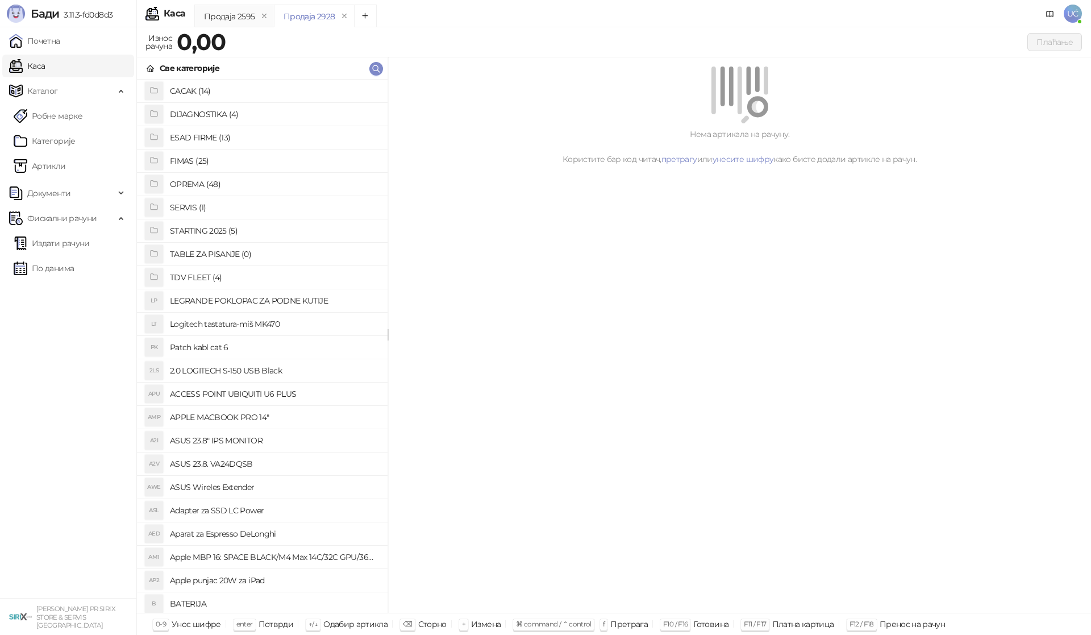
click at [197, 189] on h4 "OPREMA (48)" at bounding box center [274, 184] width 209 height 18
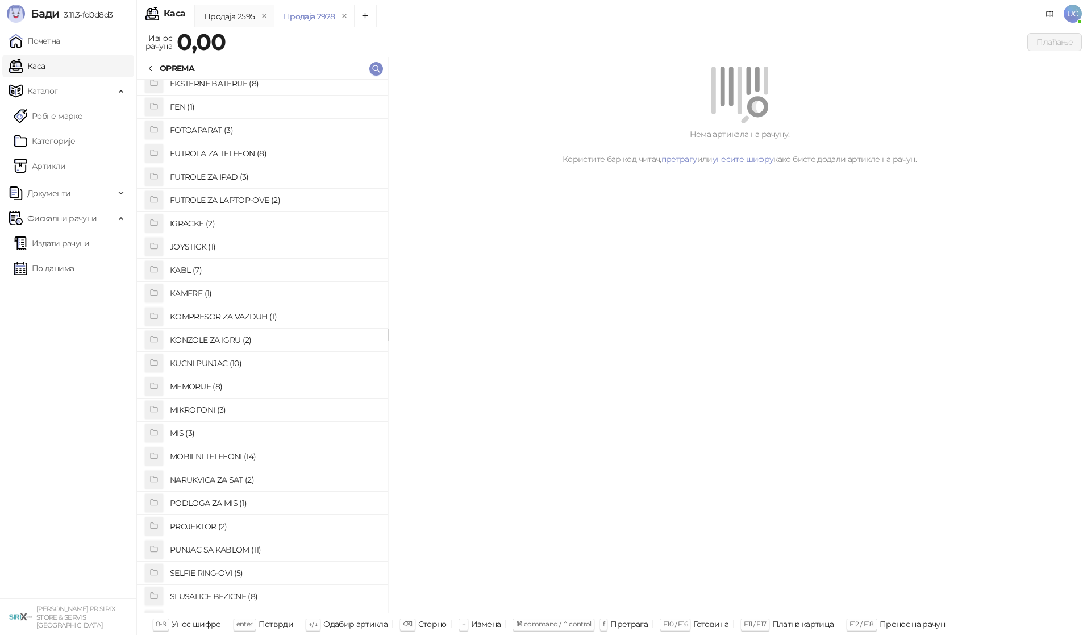
scroll to position [227, 0]
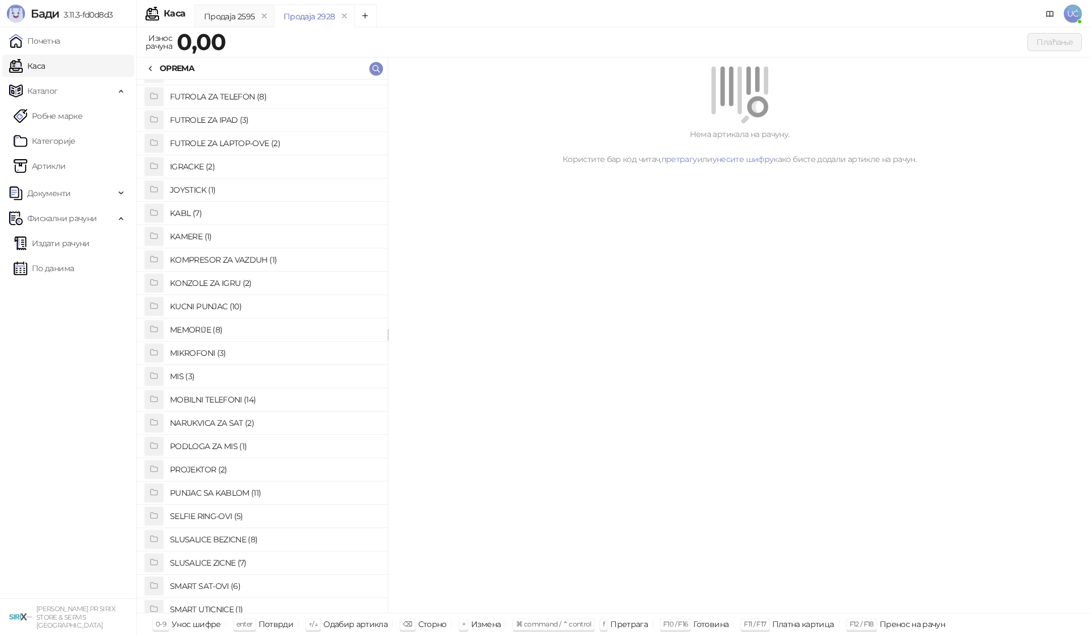
click at [249, 494] on h4 "PUNJAC SA KABLOM (11)" at bounding box center [274, 493] width 209 height 18
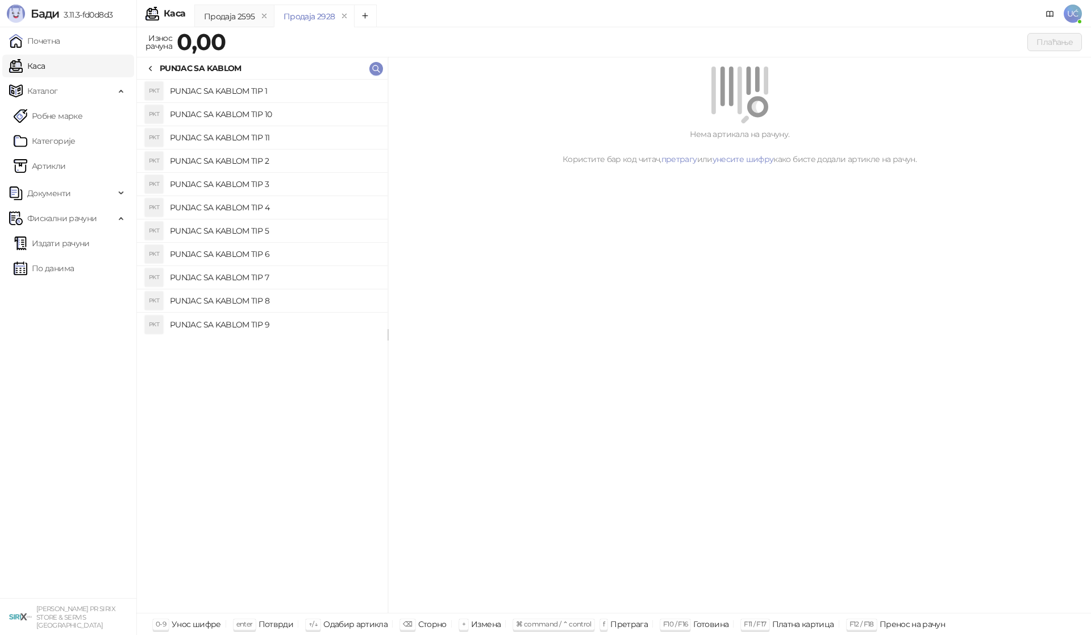
click at [248, 157] on h4 "PUNJAC SA KABLOM TIP 2" at bounding box center [274, 161] width 209 height 18
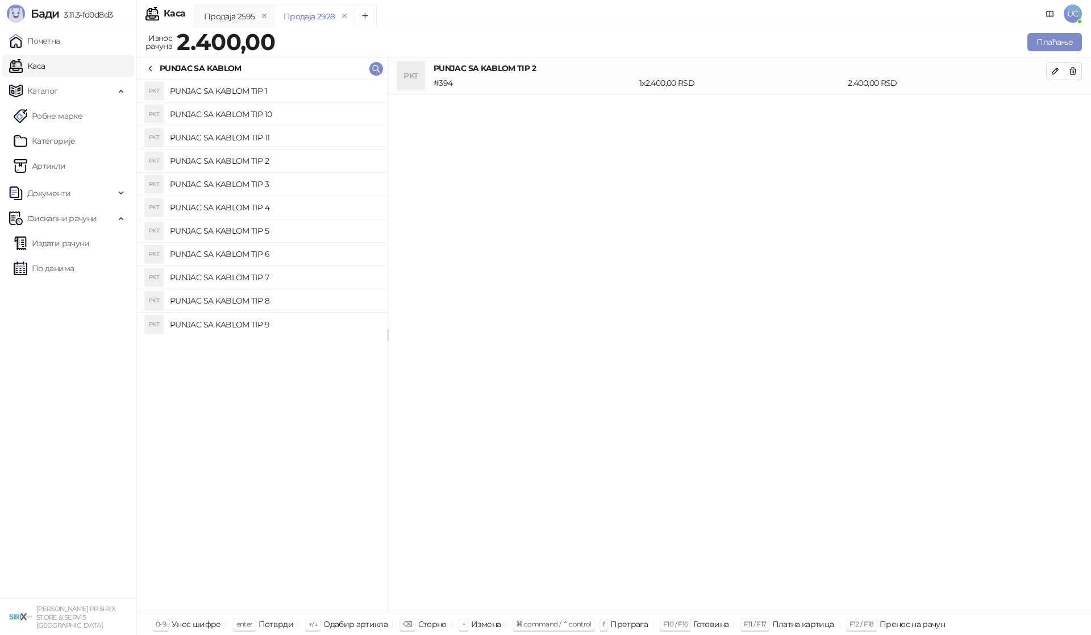
click at [256, 183] on h4 "PUNJAC SA KABLOM TIP 3" at bounding box center [274, 184] width 209 height 18
click at [262, 93] on h4 "PUNJAC SA KABLOM TIP 1" at bounding box center [274, 91] width 209 height 18
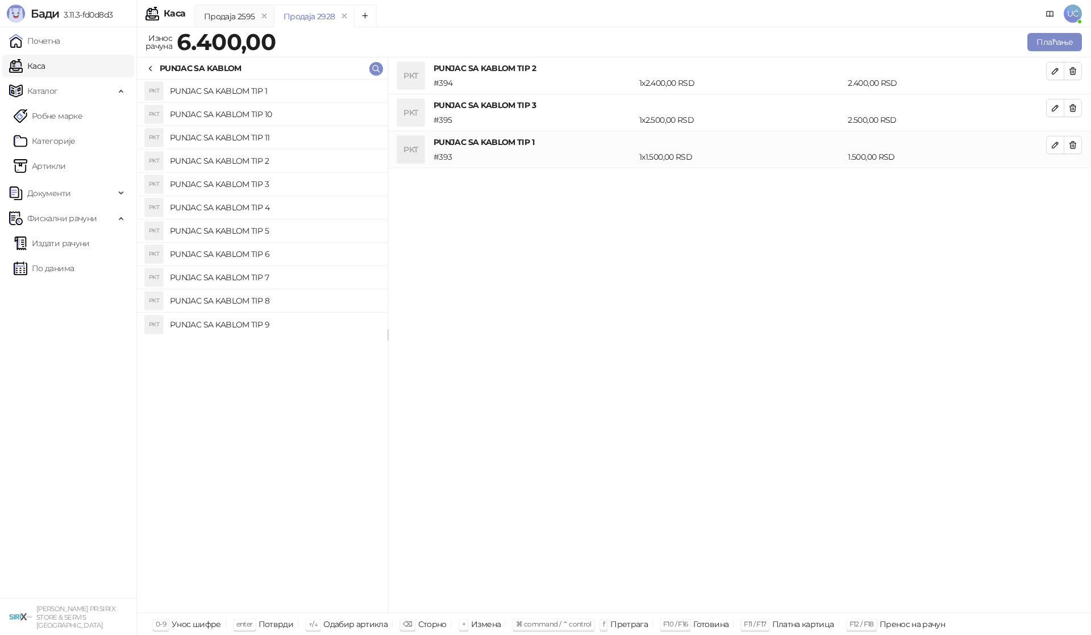
click at [245, 211] on h4 "PUNJAC SA KABLOM TIP 4" at bounding box center [274, 207] width 209 height 18
click at [265, 278] on h4 "PUNJAC SA KABLOM TIP 7" at bounding box center [274, 277] width 209 height 18
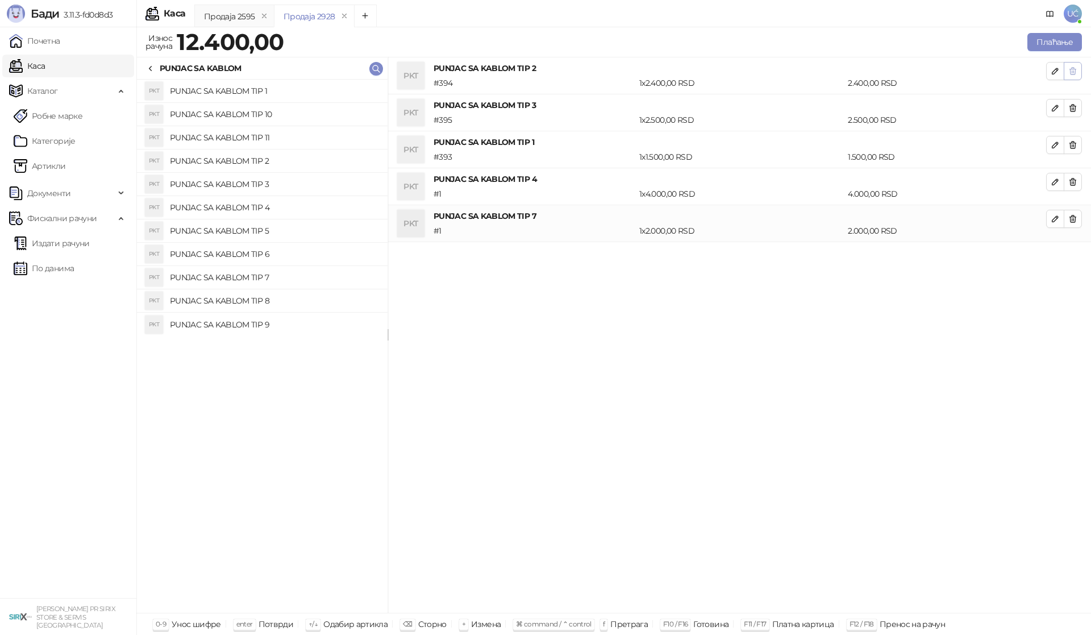
click at [1071, 69] on icon "button" at bounding box center [1073, 71] width 6 height 7
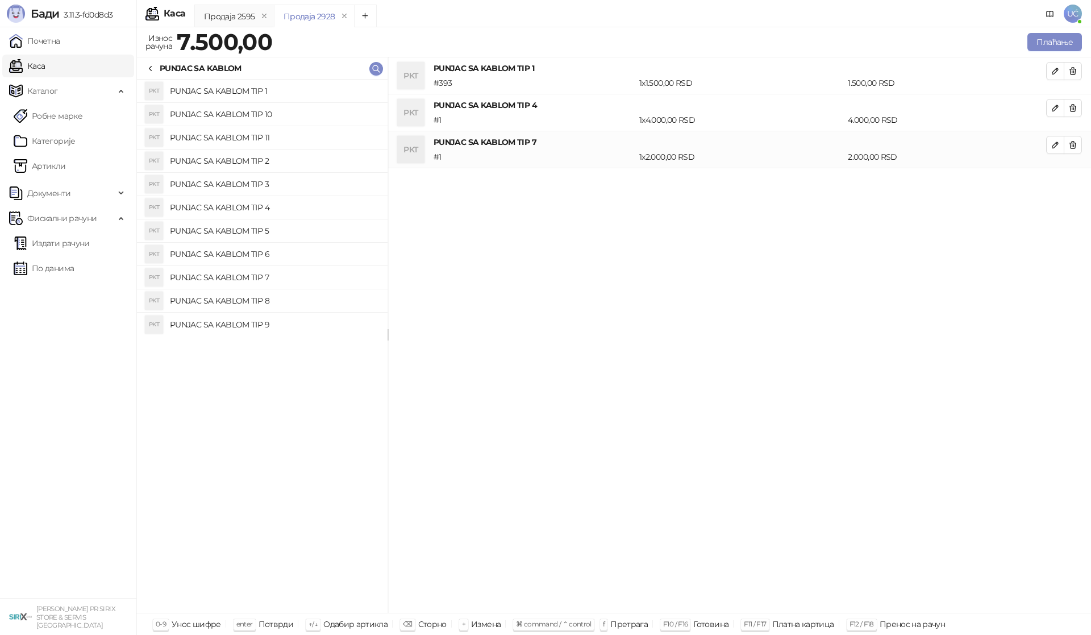
click at [1071, 69] on icon "button" at bounding box center [1073, 71] width 6 height 7
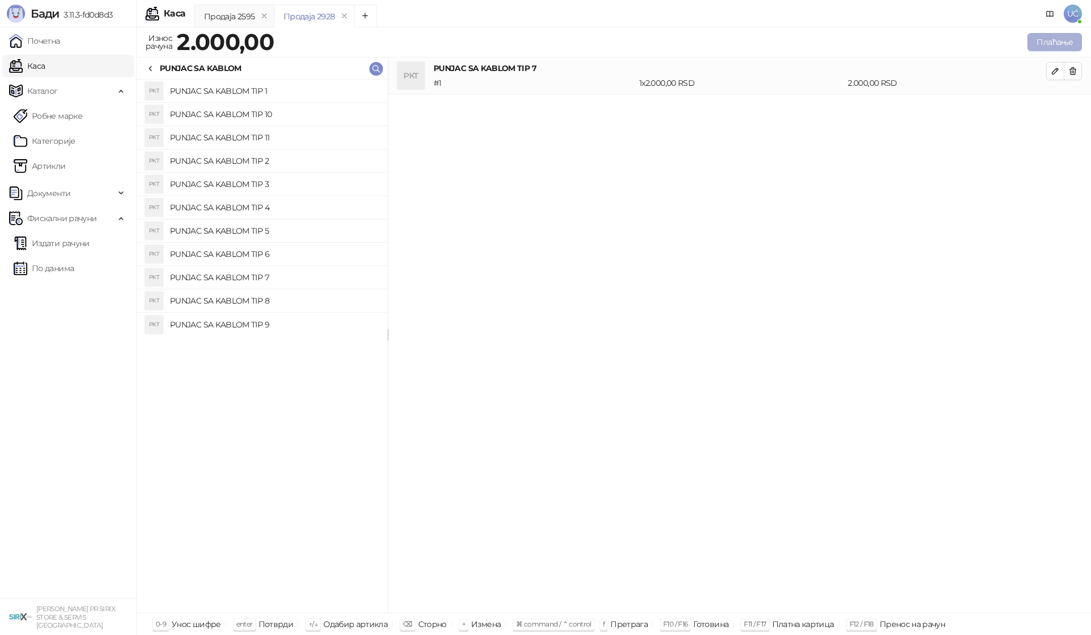
click at [1070, 45] on button "Плаћање" at bounding box center [1054, 42] width 55 height 18
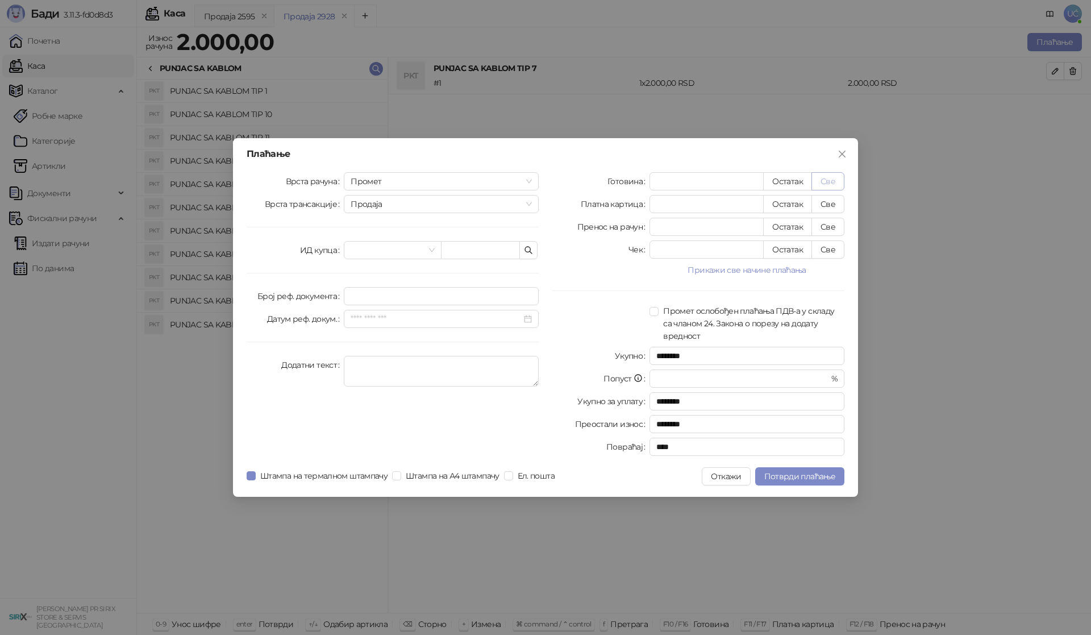
click at [837, 172] on button "Све" at bounding box center [827, 181] width 33 height 18
type input "****"
click at [798, 485] on div "Плаћање Врста рачуна Промет Врста трансакције Продаја ИД купца Број реф. докуме…" at bounding box center [545, 317] width 625 height 359
click at [801, 470] on button "Потврди плаћање" at bounding box center [799, 476] width 89 height 18
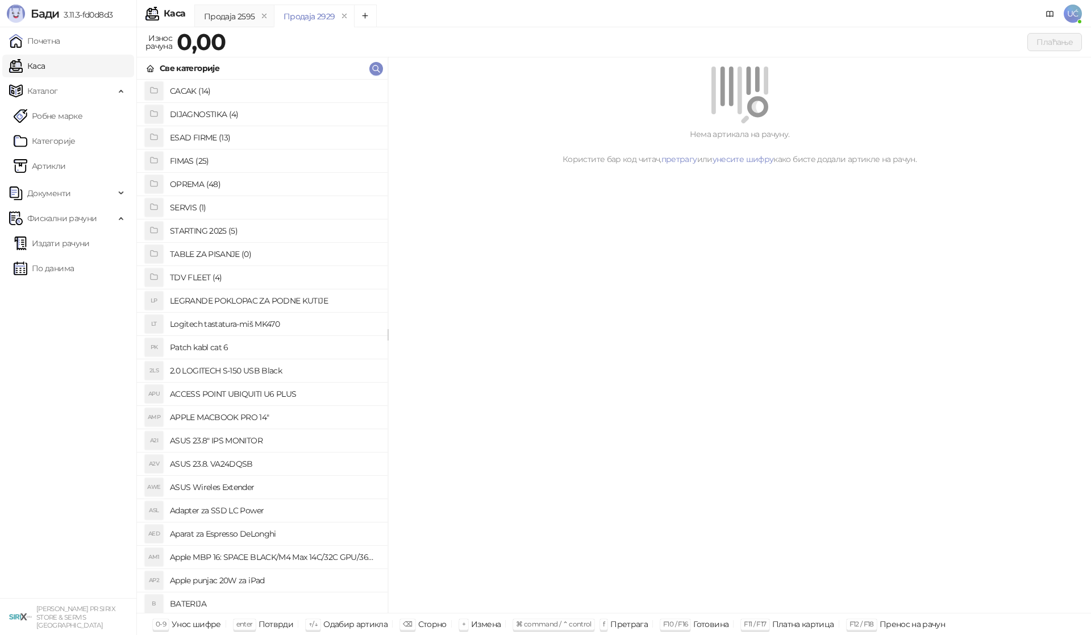
click at [193, 181] on h4 "OPREMA (48)" at bounding box center [274, 184] width 209 height 18
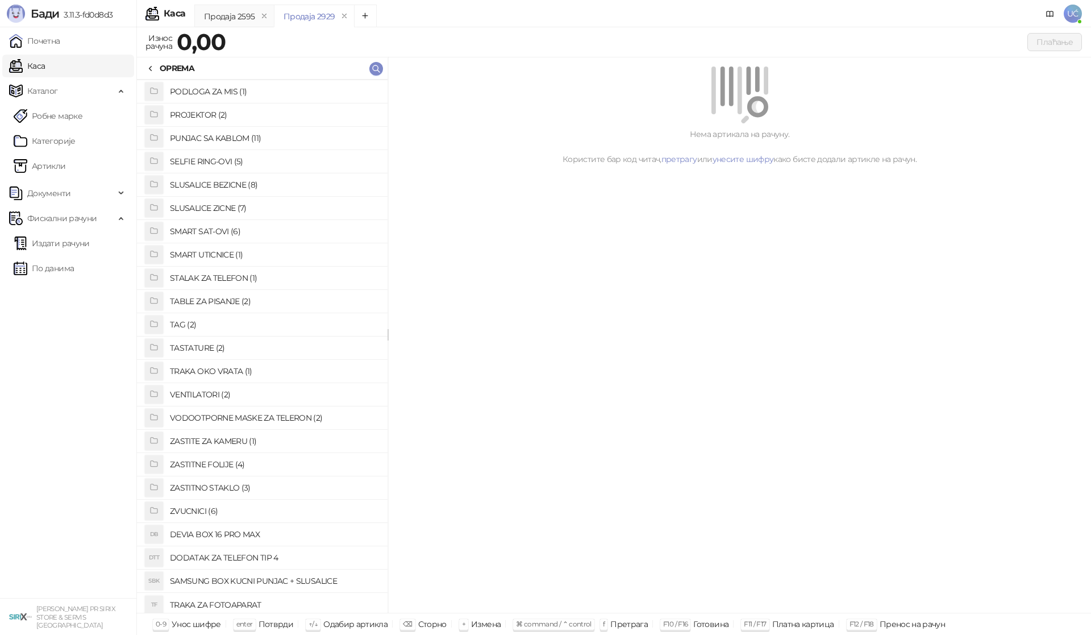
scroll to position [585, 0]
click at [231, 481] on h4 "ZASTITNO STAKLO (3)" at bounding box center [274, 484] width 209 height 18
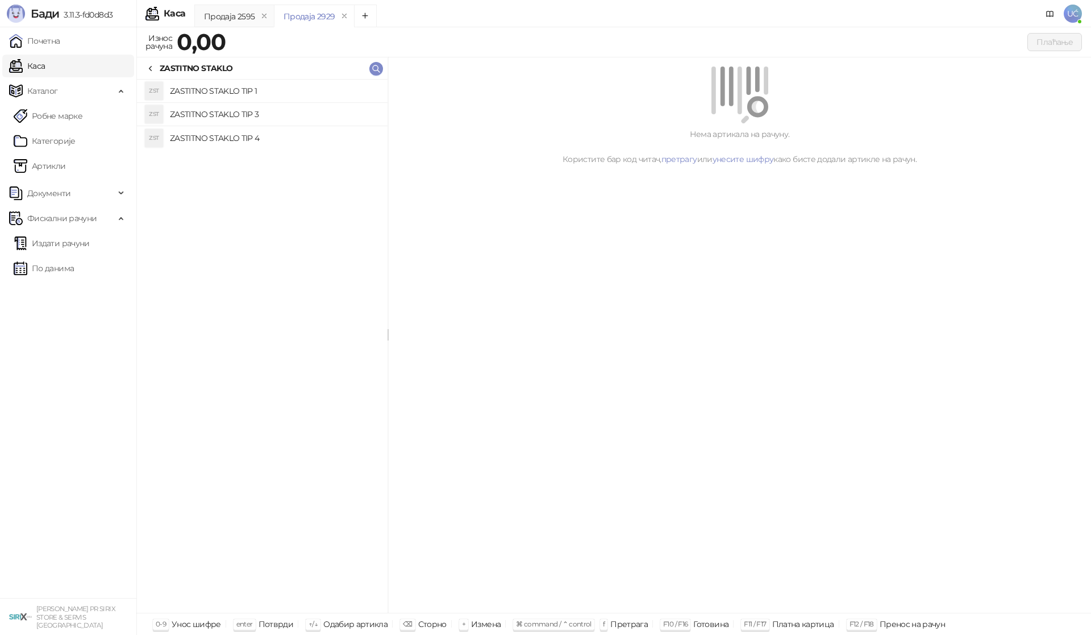
click at [229, 93] on h4 "ZASTITNO STAKLO TIP 1" at bounding box center [274, 91] width 209 height 18
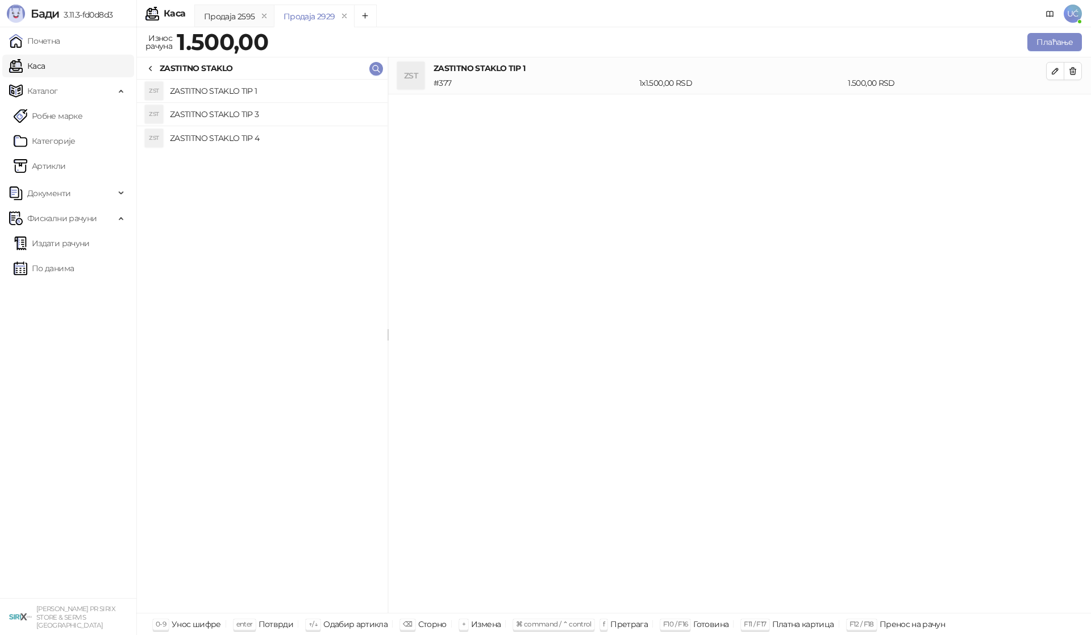
drag, startPoint x: 147, startPoint y: 67, endPoint x: 148, endPoint y: 76, distance: 8.5
click at [148, 67] on icon at bounding box center [150, 68] width 9 height 9
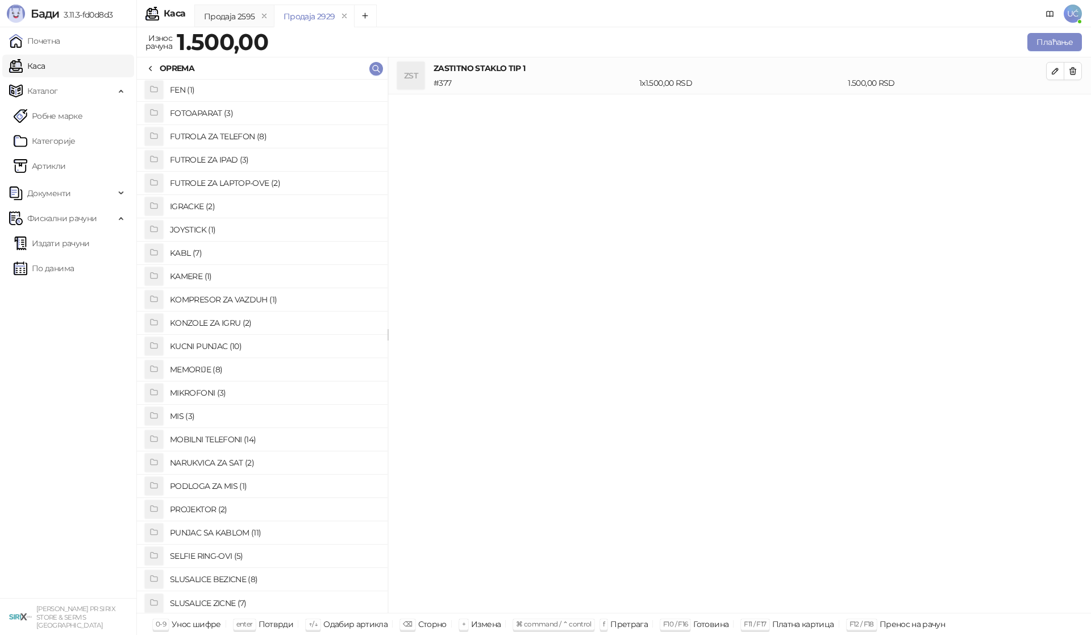
scroll to position [131, 0]
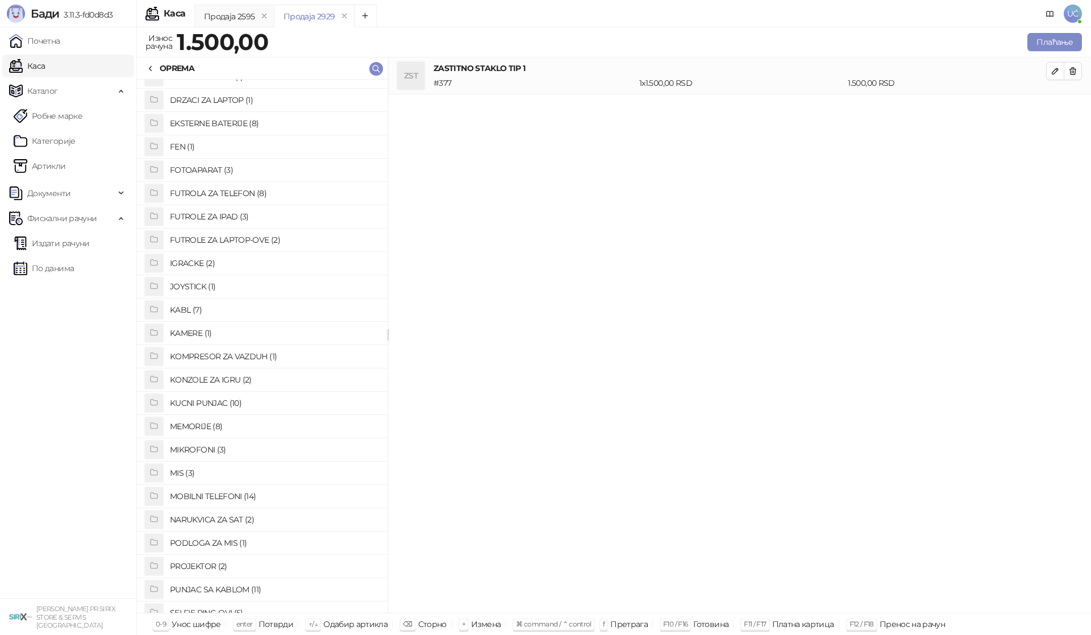
click at [224, 194] on h4 "FUTROLA ZA TELEFON (8)" at bounding box center [274, 193] width 209 height 18
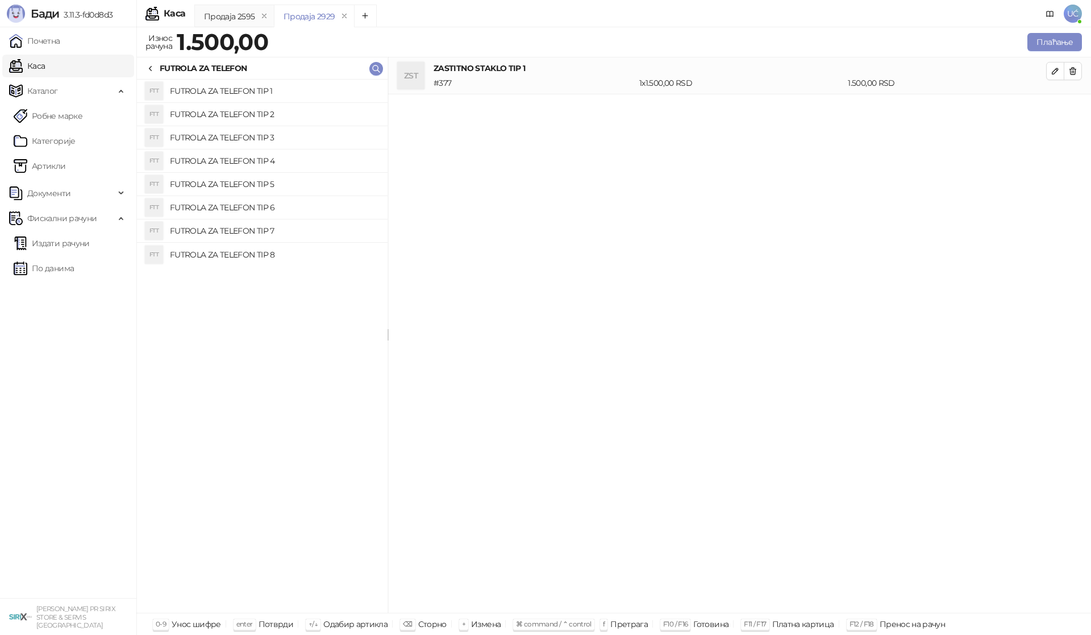
click at [261, 87] on h4 "FUTROLA ZA TELEFON TIP 1" at bounding box center [274, 91] width 209 height 18
click at [1072, 43] on button "Плаћање" at bounding box center [1054, 42] width 55 height 18
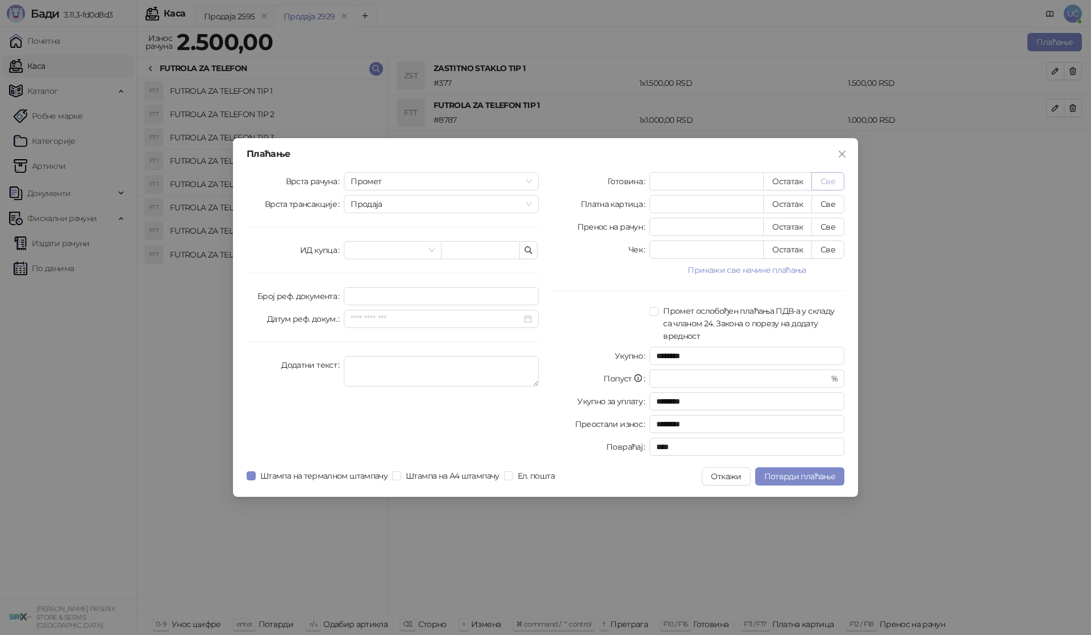
click at [823, 185] on button "Све" at bounding box center [827, 181] width 33 height 18
type input "****"
click at [831, 477] on span "Потврди плаћање" at bounding box center [799, 476] width 71 height 10
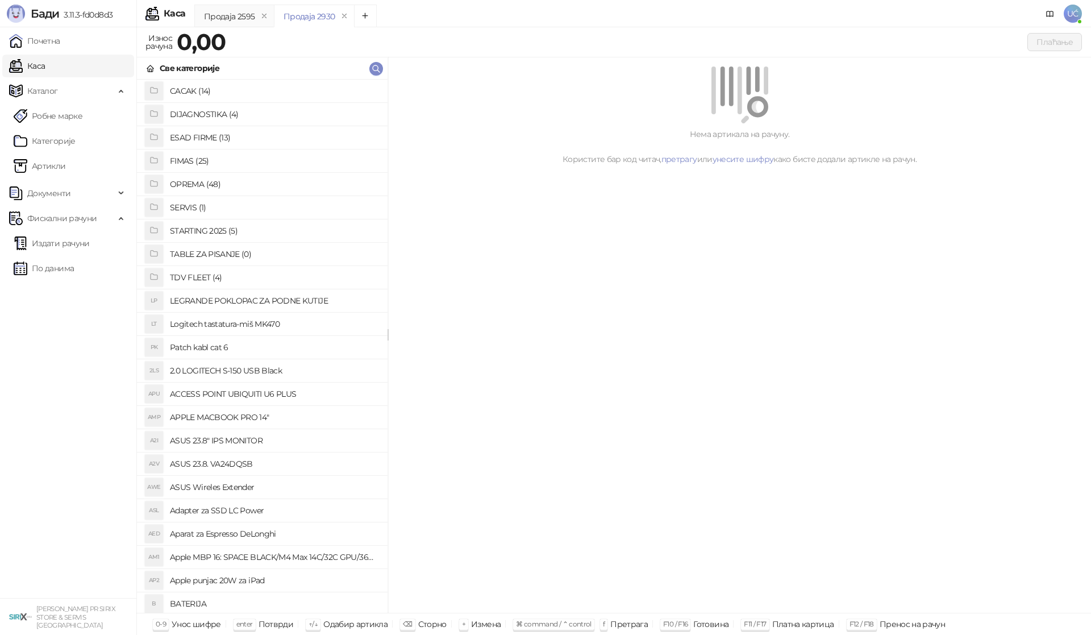
click at [220, 177] on h4 "OPREMA (48)" at bounding box center [274, 184] width 209 height 18
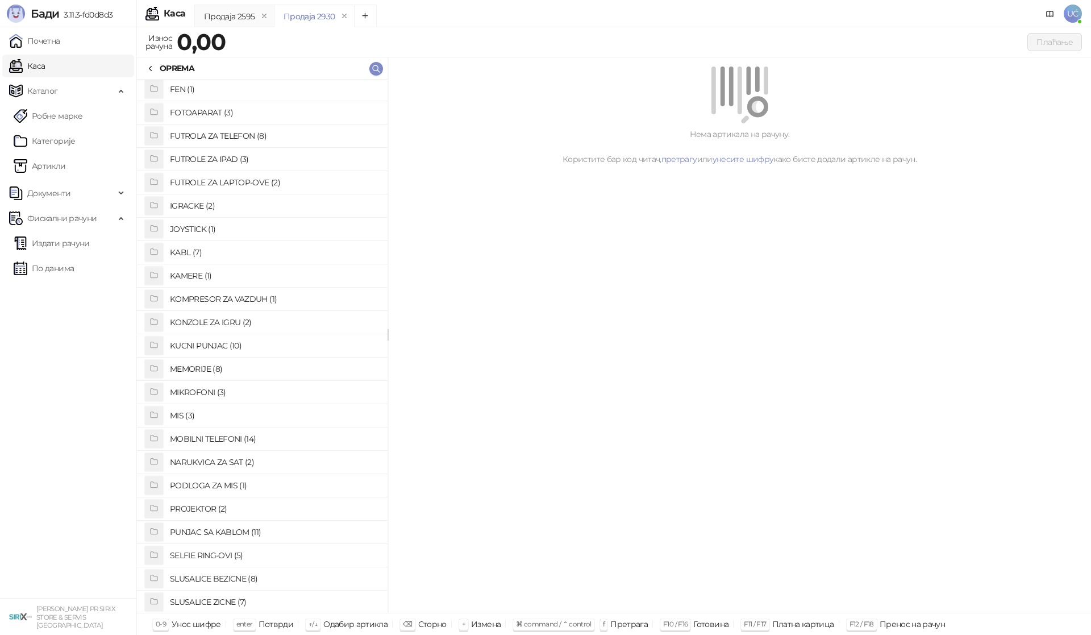
scroll to position [187, 0]
click at [254, 135] on h4 "FUTROLA ZA TELEFON (8)" at bounding box center [274, 136] width 209 height 18
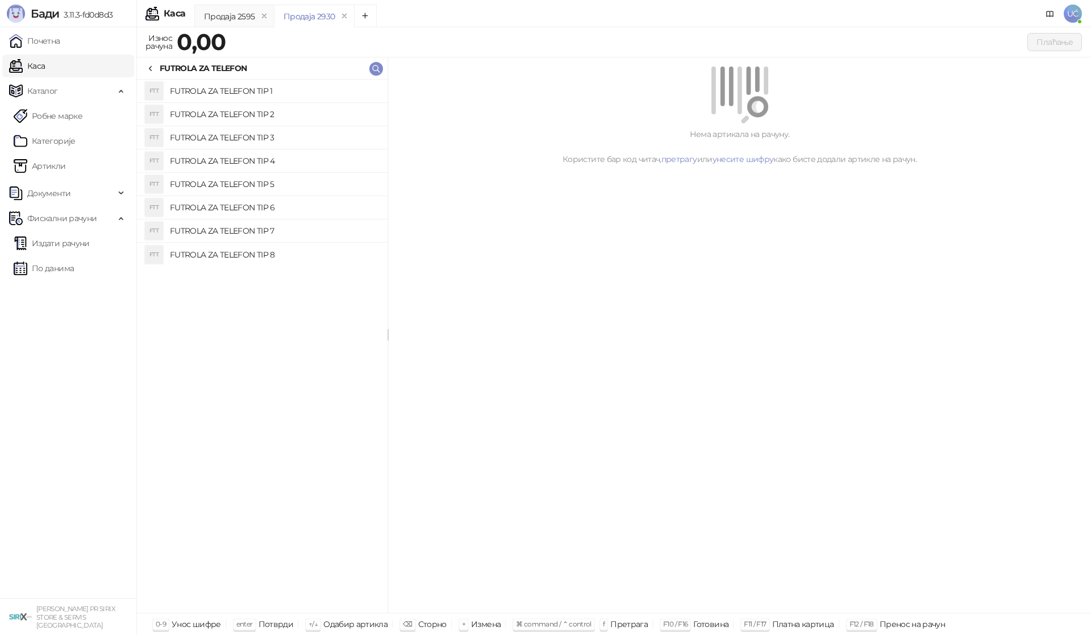
click at [292, 108] on h4 "FUTROLA ZA TELEFON TIP 2" at bounding box center [274, 114] width 209 height 18
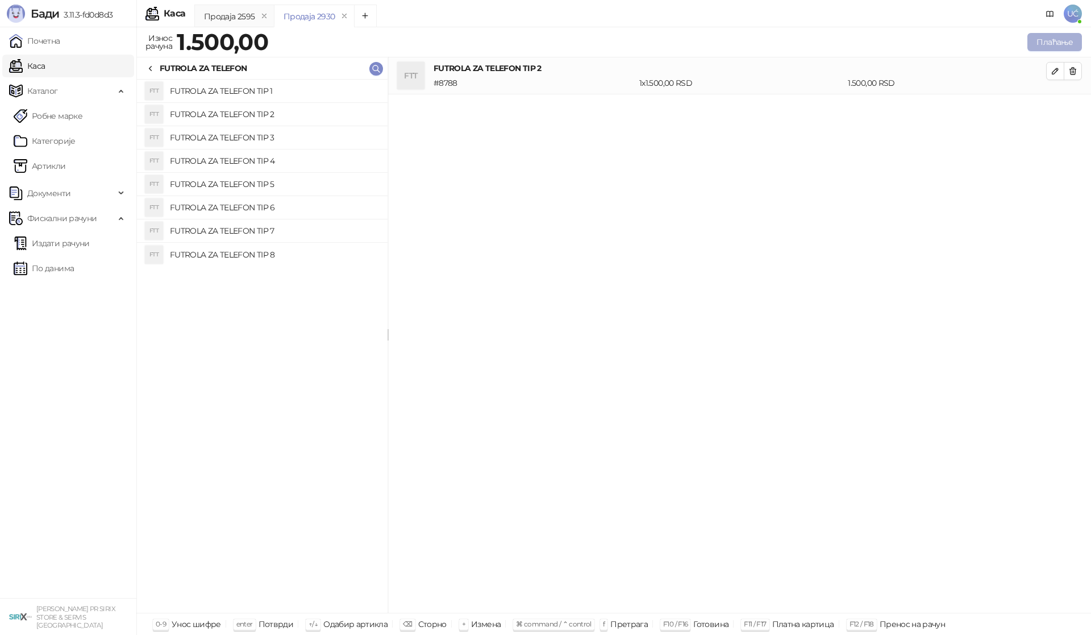
click at [1059, 41] on button "Плаћање" at bounding box center [1054, 42] width 55 height 18
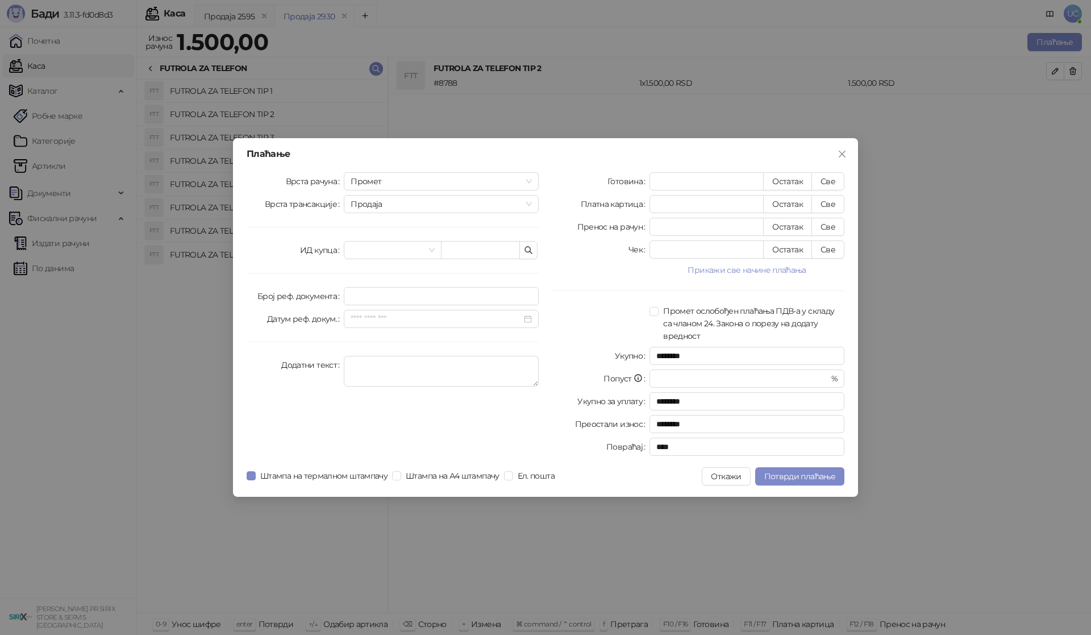
drag, startPoint x: 827, startPoint y: 179, endPoint x: 822, endPoint y: 193, distance: 15.1
click at [827, 179] on button "Све" at bounding box center [827, 181] width 33 height 18
type input "****"
click at [806, 473] on span "Потврди плаћање" at bounding box center [799, 476] width 71 height 10
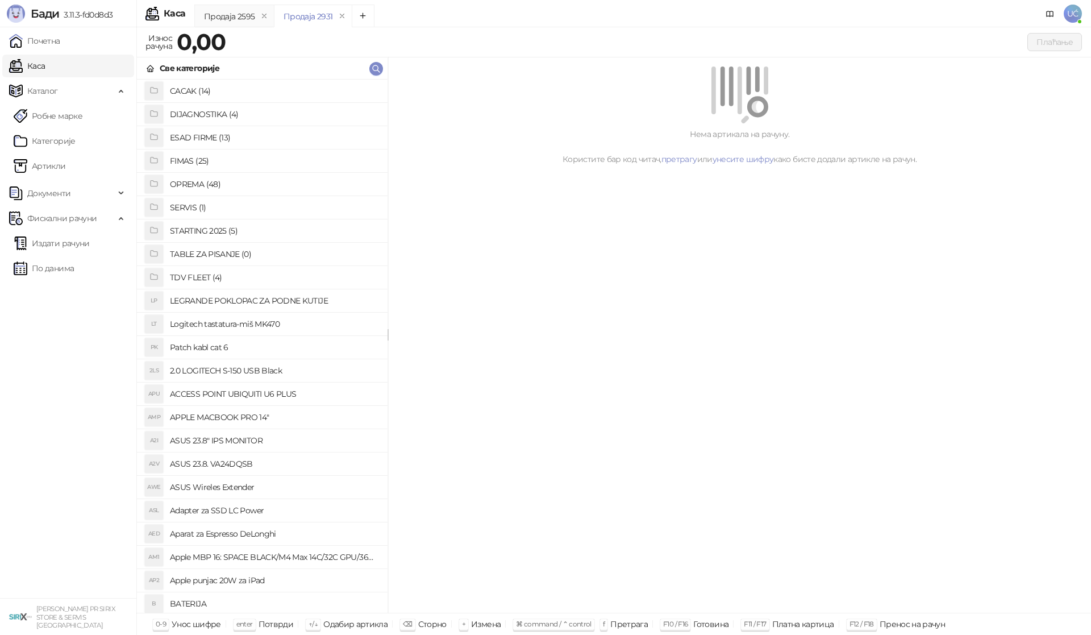
click at [199, 182] on h4 "OPREMA (48)" at bounding box center [274, 184] width 209 height 18
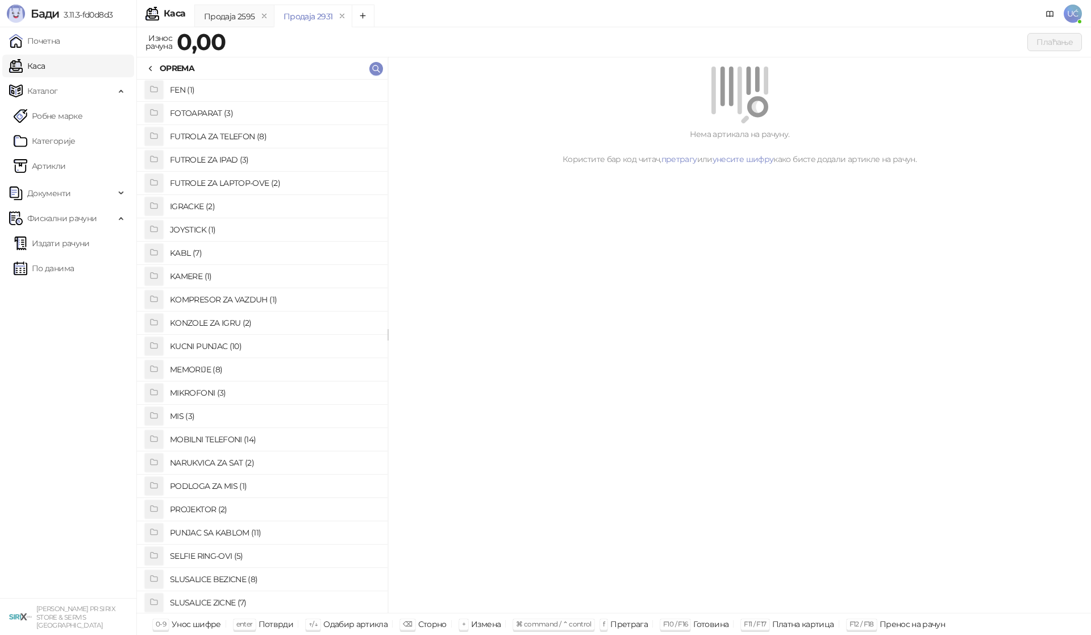
click at [240, 139] on h4 "FUTROLA ZA TELEFON (8)" at bounding box center [274, 136] width 209 height 18
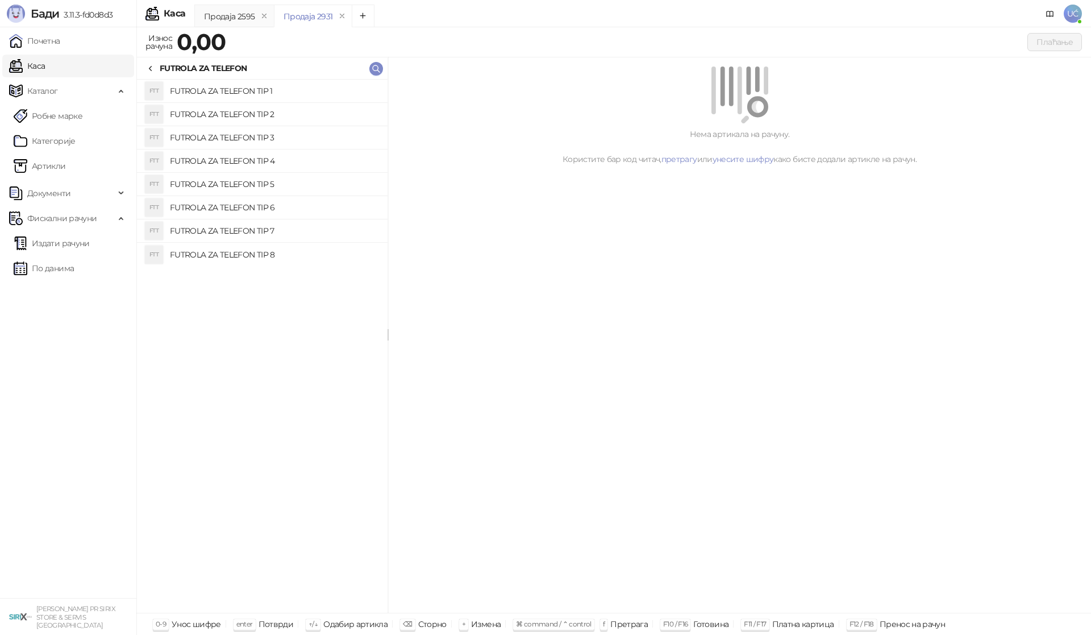
click at [253, 135] on h4 "FUTROLA ZA TELEFON TIP 3" at bounding box center [274, 137] width 209 height 18
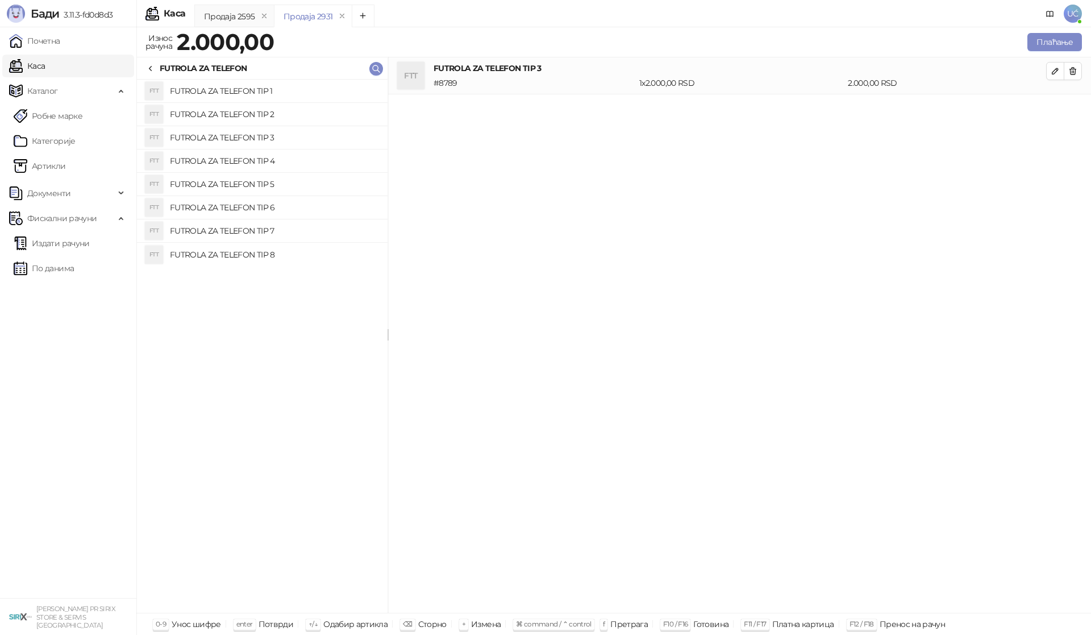
click at [255, 112] on h4 "FUTROLA ZA TELEFON TIP 2" at bounding box center [274, 114] width 209 height 18
click at [1072, 73] on icon "button" at bounding box center [1073, 71] width 6 height 7
click at [1049, 41] on button "Плаћање" at bounding box center [1054, 42] width 55 height 18
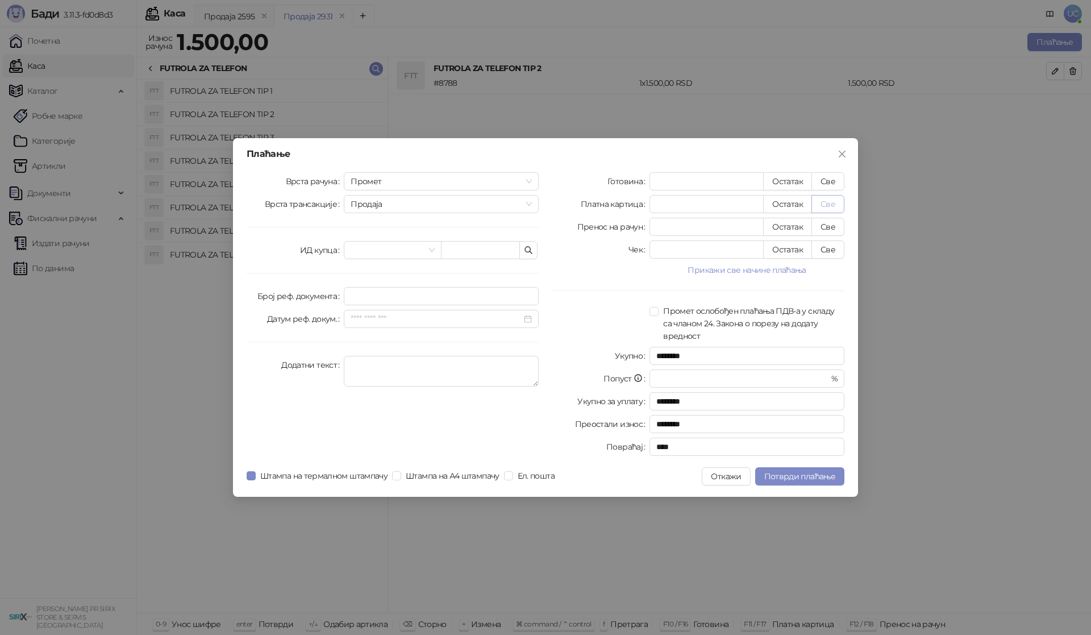
click at [836, 201] on button "Све" at bounding box center [827, 204] width 33 height 18
type input "****"
click at [806, 472] on span "Потврди плаћање" at bounding box center [799, 476] width 71 height 10
